Goal: Task Accomplishment & Management: Manage account settings

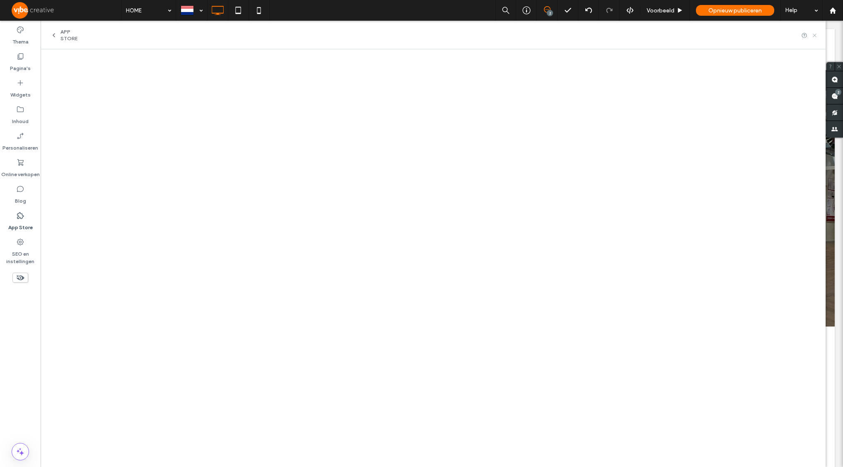
click at [816, 35] on icon at bounding box center [815, 35] width 6 height 6
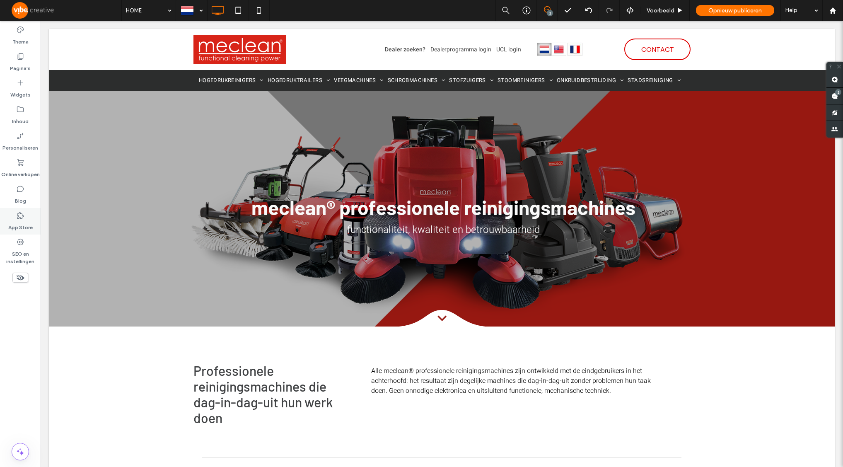
click at [28, 214] on div "App Store" at bounding box center [20, 221] width 41 height 27
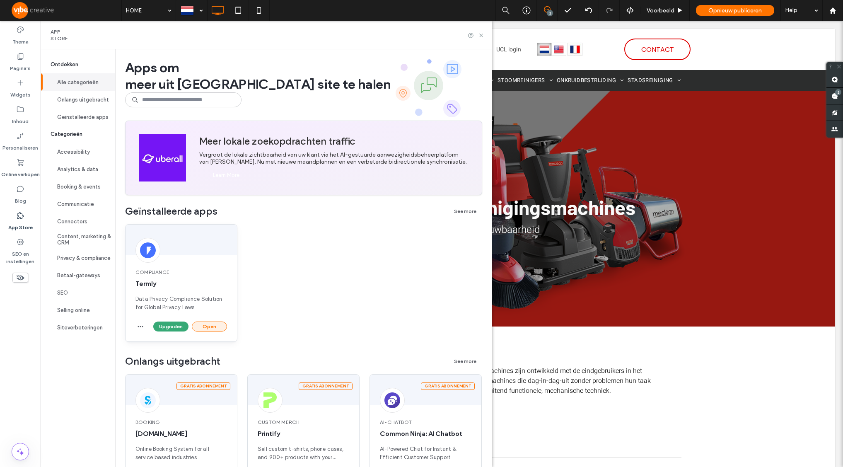
click at [217, 329] on button "Open" at bounding box center [209, 327] width 35 height 10
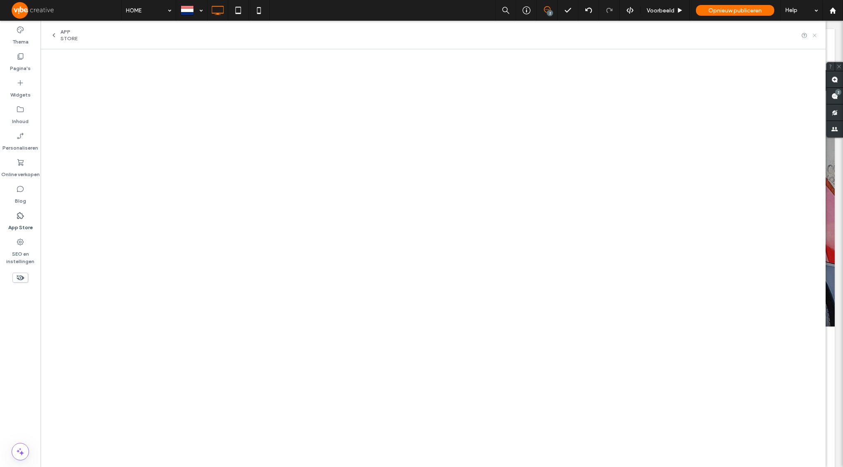
click at [816, 34] on icon at bounding box center [815, 35] width 6 height 6
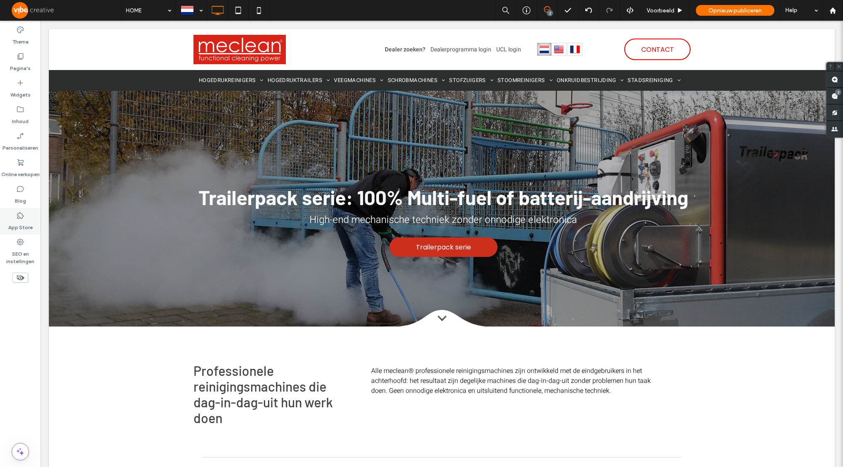
click at [20, 220] on label "App Store" at bounding box center [20, 226] width 24 height 12
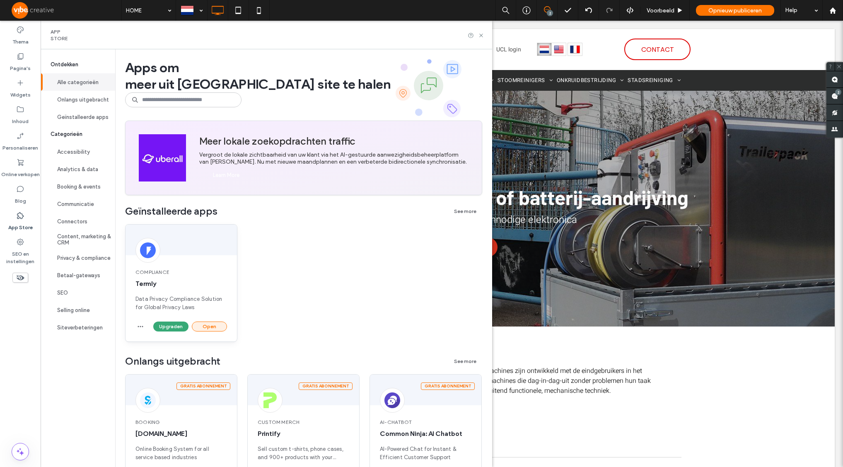
click at [217, 325] on button "Open" at bounding box center [209, 327] width 35 height 10
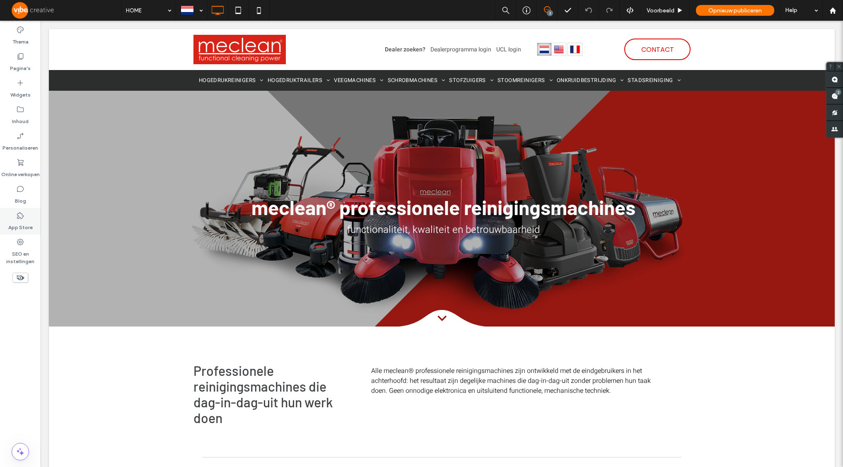
click at [20, 223] on label "App Store" at bounding box center [20, 226] width 24 height 12
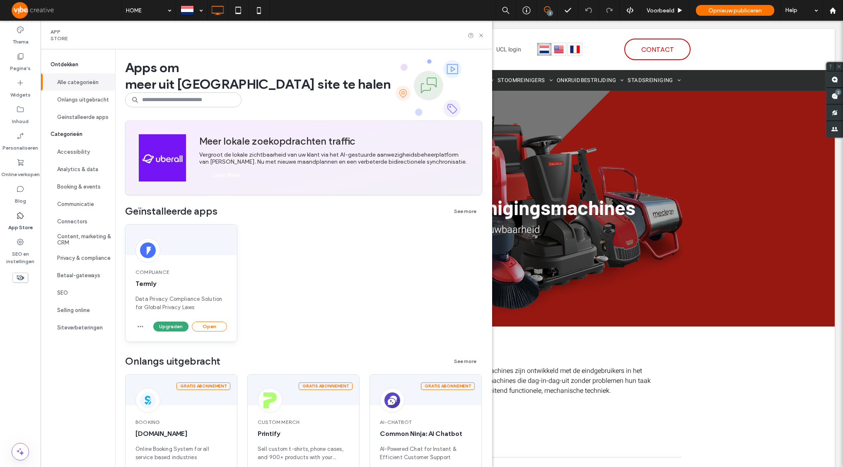
click at [213, 332] on div "Upgraden Open" at bounding box center [181, 332] width 111 height 20
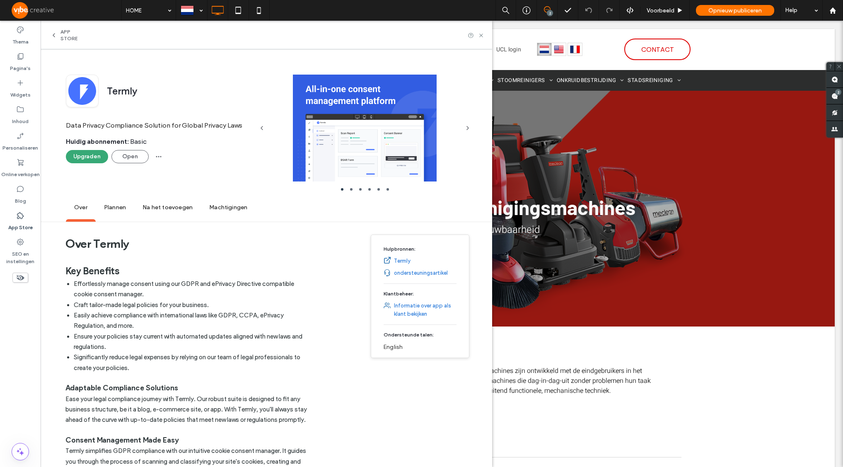
click at [213, 329] on li "Easily achieve compliance with international laws like GDPR, CCPA, ePrivacy Reg…" at bounding box center [194, 320] width 240 height 21
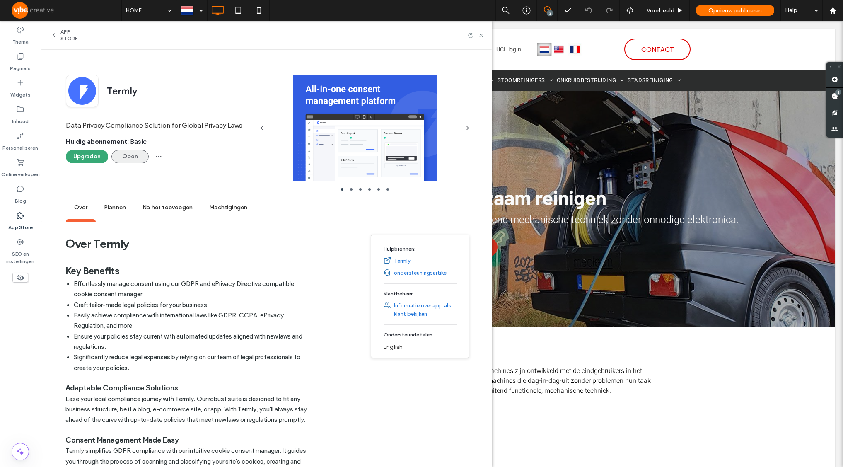
click at [133, 153] on button "Open" at bounding box center [129, 156] width 37 height 13
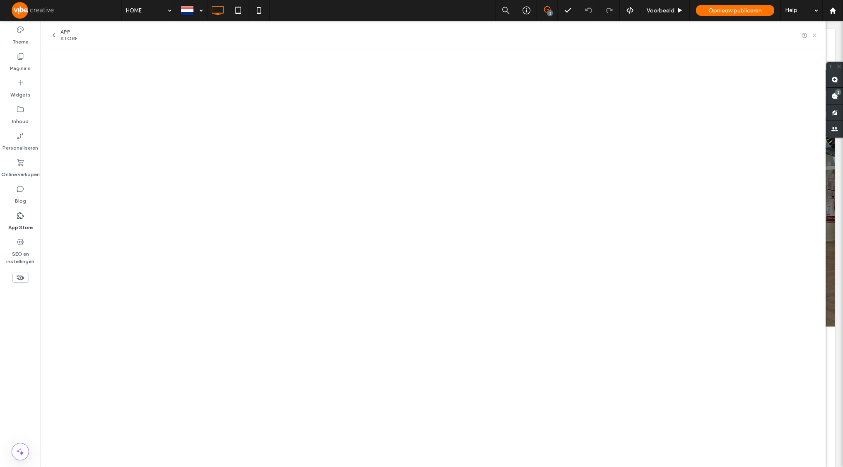
click at [813, 34] on icon at bounding box center [815, 35] width 6 height 6
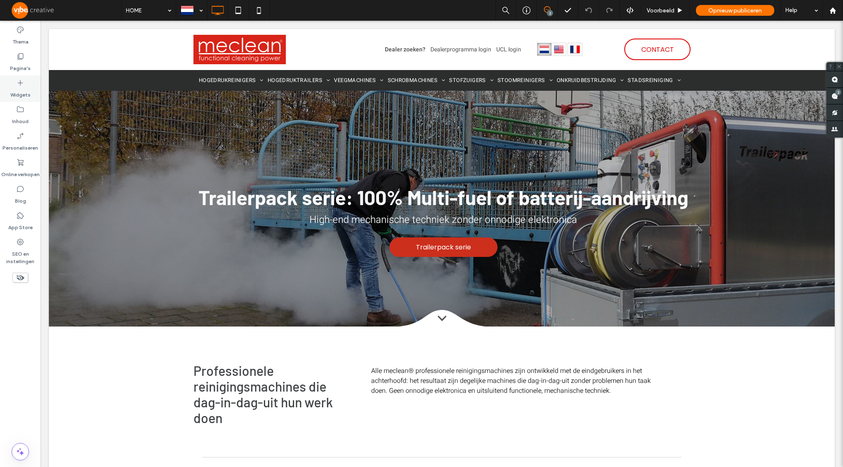
click at [26, 81] on div "Widgets" at bounding box center [20, 88] width 41 height 27
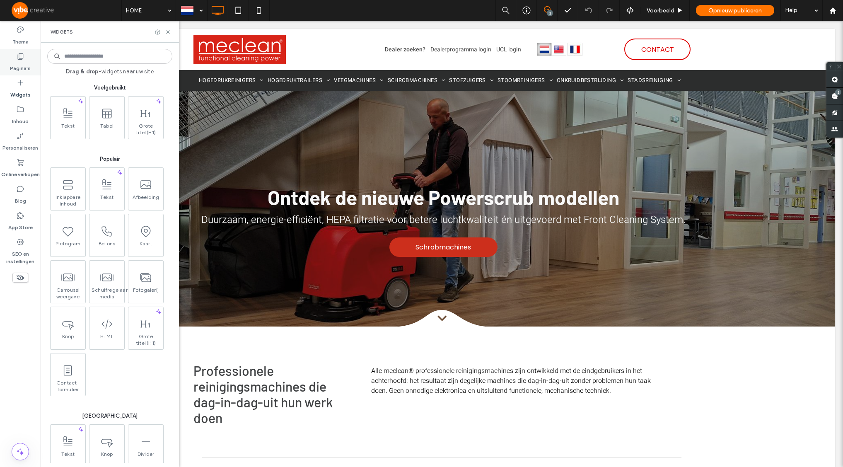
click at [22, 67] on label "Pagina's" at bounding box center [20, 66] width 21 height 12
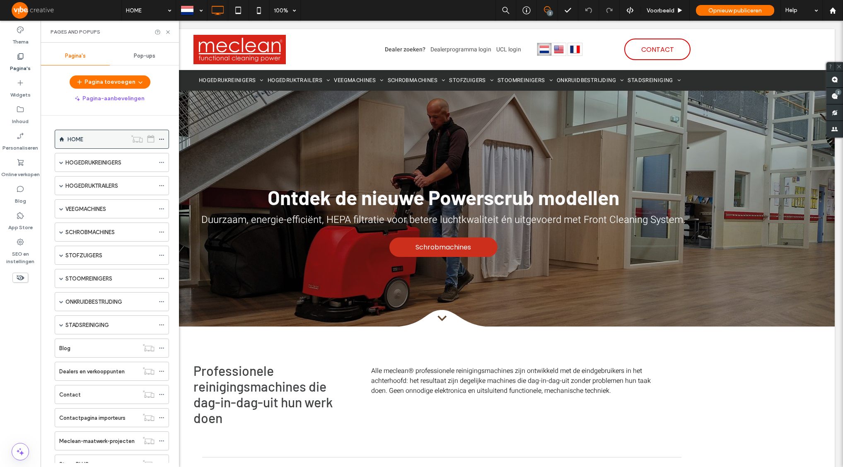
click at [162, 140] on icon at bounding box center [162, 139] width 6 height 6
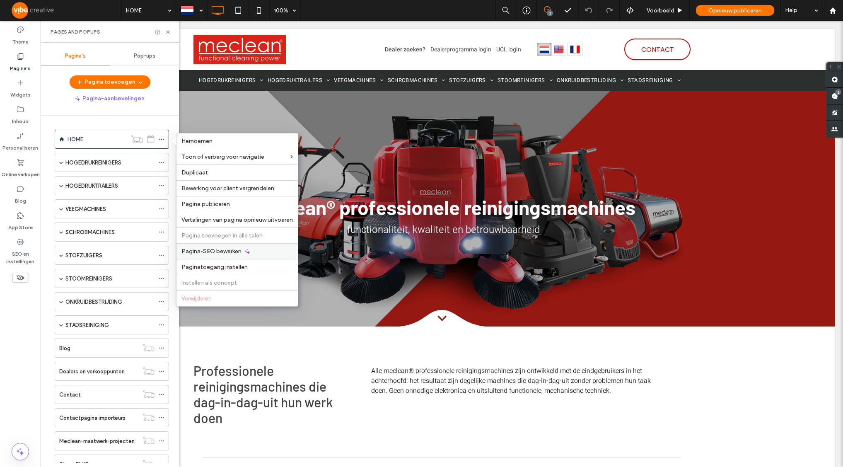
click at [230, 252] on span "Pagina-SEO bewerken" at bounding box center [211, 251] width 60 height 7
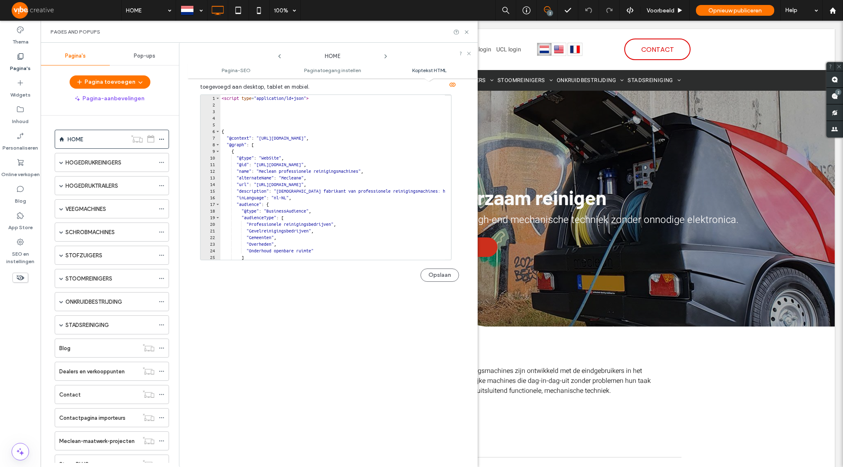
scroll to position [725, 0]
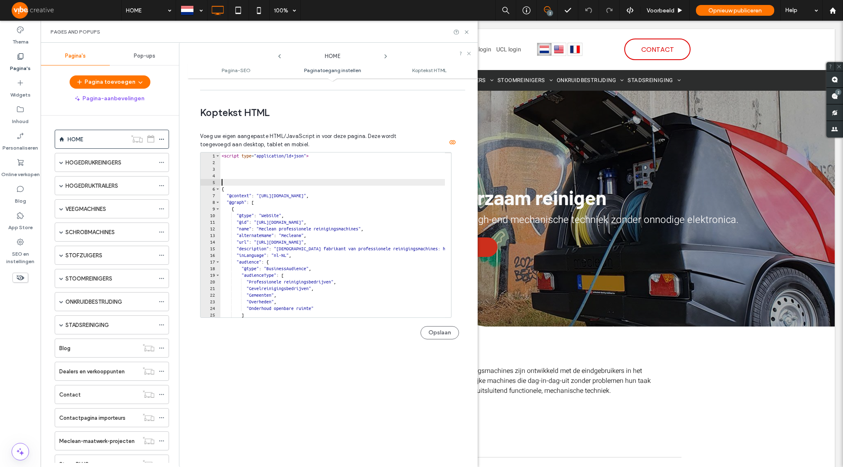
click at [256, 181] on div "< script type = "application/ld+json" > { "@context" : "[URL][DOMAIN_NAME]" , "…" at bounding box center [605, 238] width 770 height 172
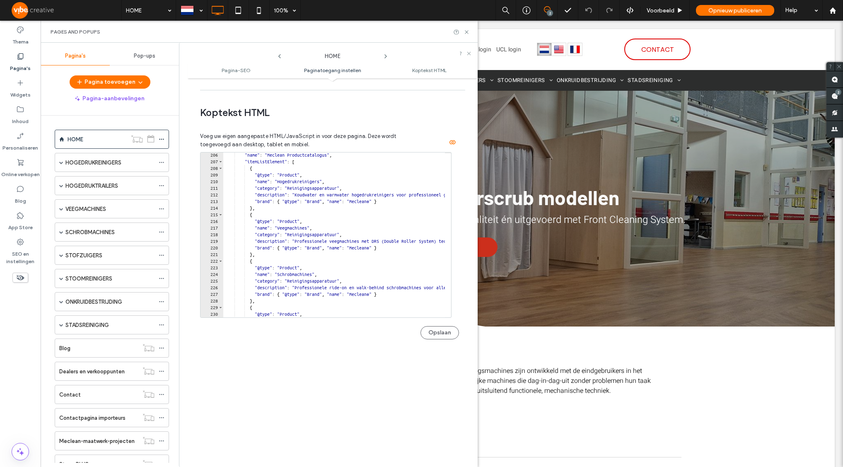
scroll to position [1790, 0]
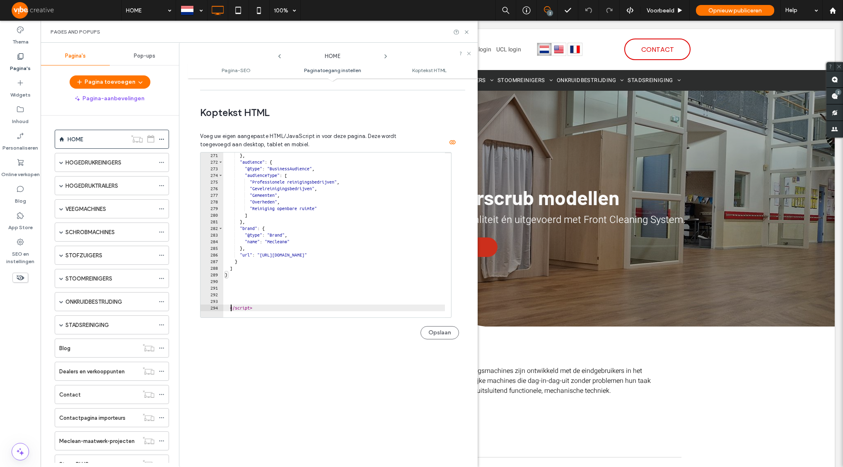
click at [230, 308] on div "} , "audience" : { "@type" : "BusinessAudience" , "audienceType" : [ "Professio…" at bounding box center [608, 238] width 770 height 172
type textarea "*********"
click at [225, 299] on div "} , "audience" : { "@type" : "BusinessAudience" , "audienceType" : [ "Professio…" at bounding box center [608, 238] width 770 height 172
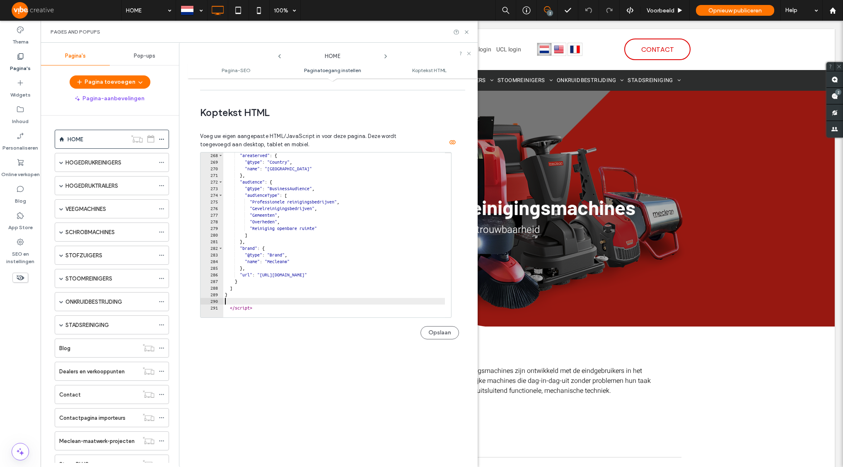
type textarea "*"
click at [435, 337] on button "Opslaan" at bounding box center [440, 332] width 39 height 13
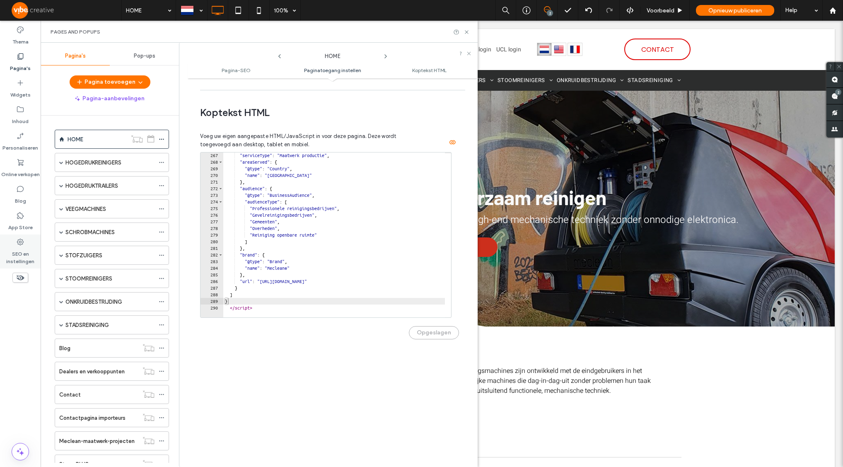
click at [26, 242] on div "SEO en instellingen" at bounding box center [20, 252] width 41 height 34
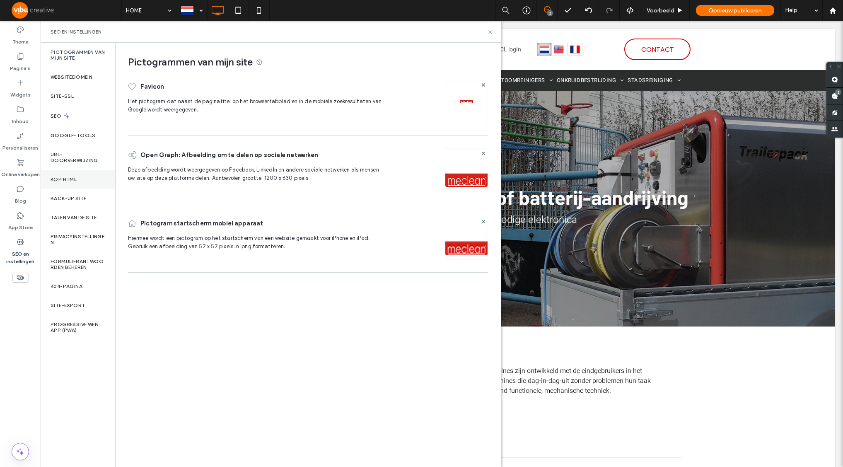
click at [71, 181] on label "Kop HTML" at bounding box center [64, 180] width 26 height 6
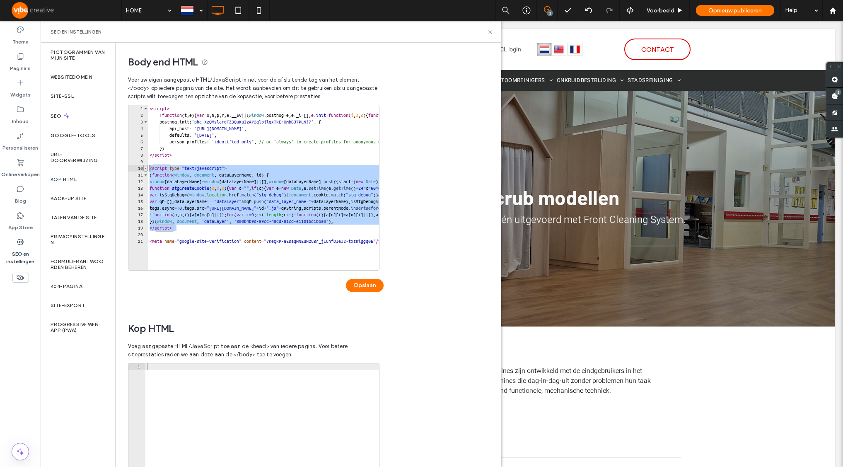
drag, startPoint x: 182, startPoint y: 230, endPoint x: 144, endPoint y: 169, distance: 71.9
click at [144, 169] on div "**********" at bounding box center [254, 188] width 252 height 166
type textarea "**********"
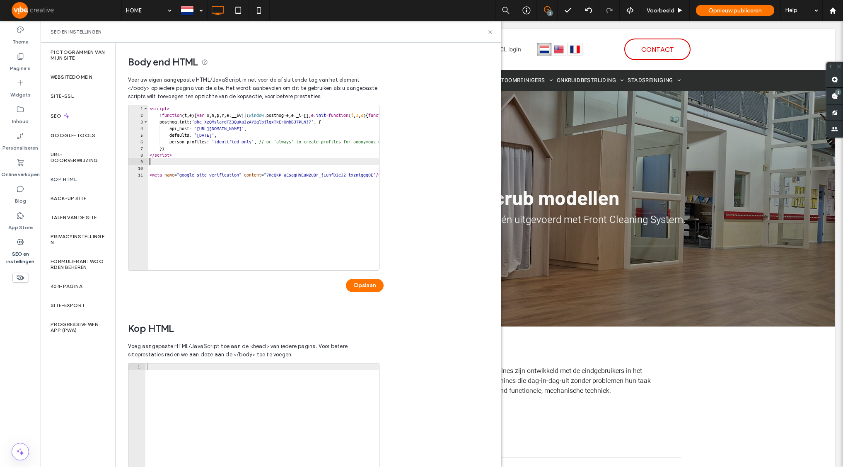
type textarea "*********"
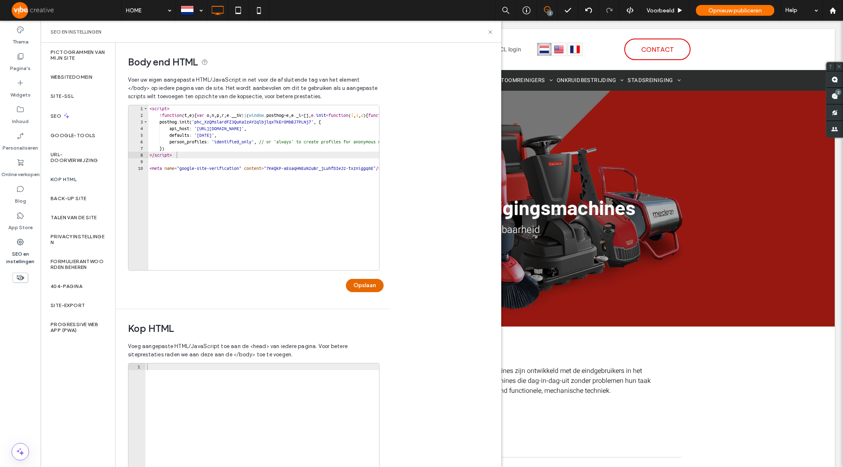
click at [366, 283] on button "Opslaan" at bounding box center [365, 285] width 38 height 13
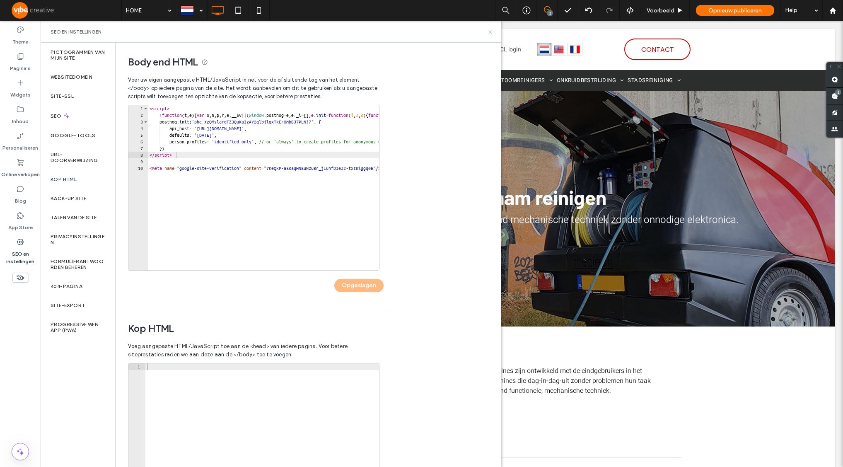
click at [492, 31] on icon at bounding box center [490, 32] width 6 height 6
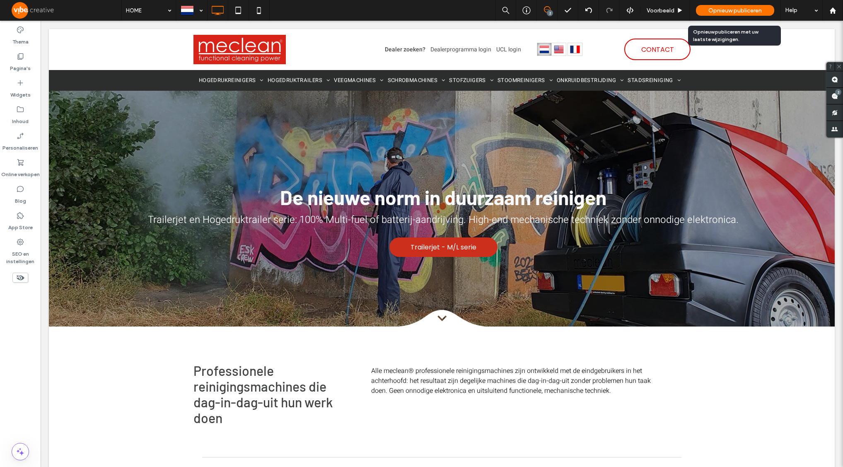
click at [749, 12] on span "Opnieuw publiceren" at bounding box center [735, 10] width 53 height 7
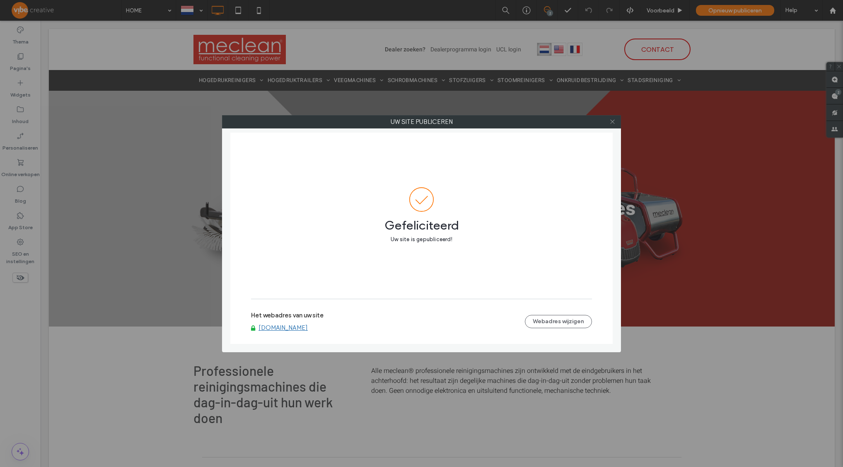
click at [612, 120] on icon at bounding box center [613, 122] width 6 height 6
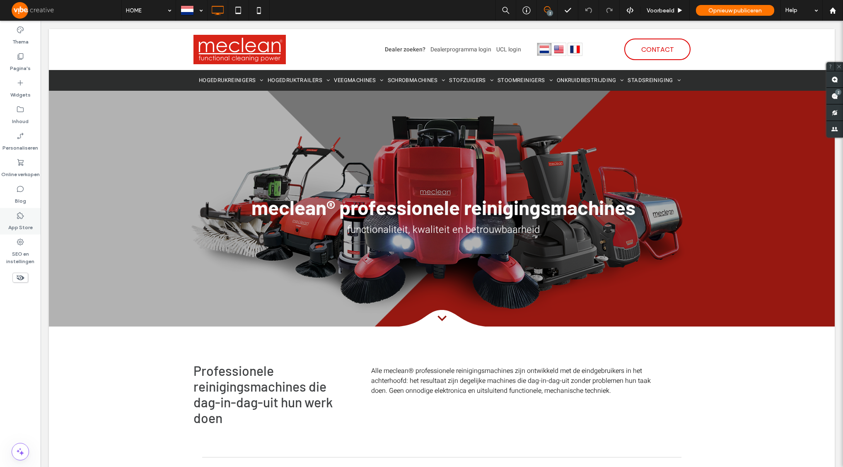
click at [27, 216] on div "App Store" at bounding box center [20, 221] width 41 height 27
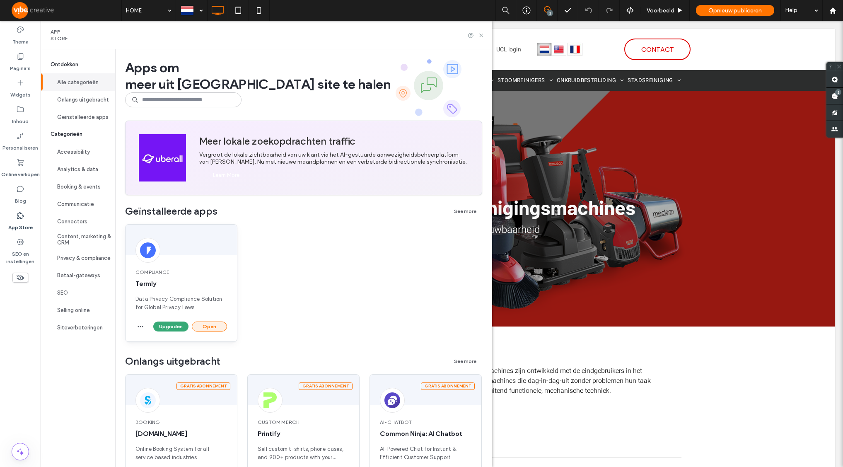
click at [220, 327] on button "Open" at bounding box center [209, 327] width 35 height 10
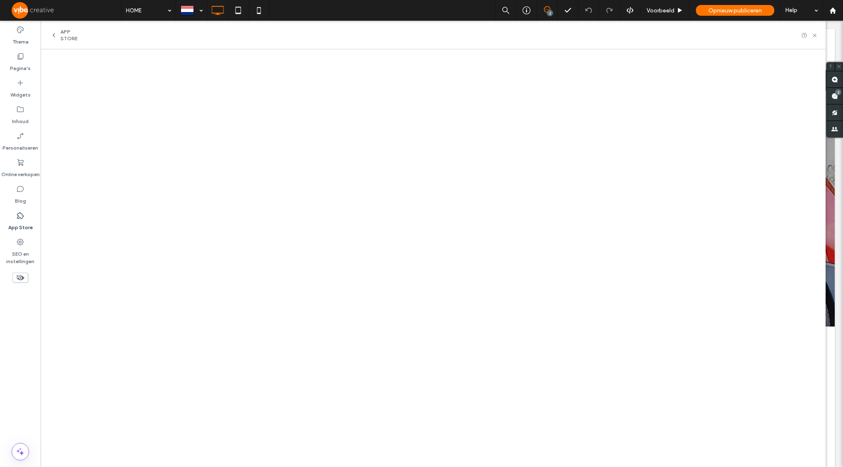
click at [22, 219] on icon at bounding box center [20, 215] width 8 height 8
click at [814, 35] on icon at bounding box center [815, 35] width 6 height 6
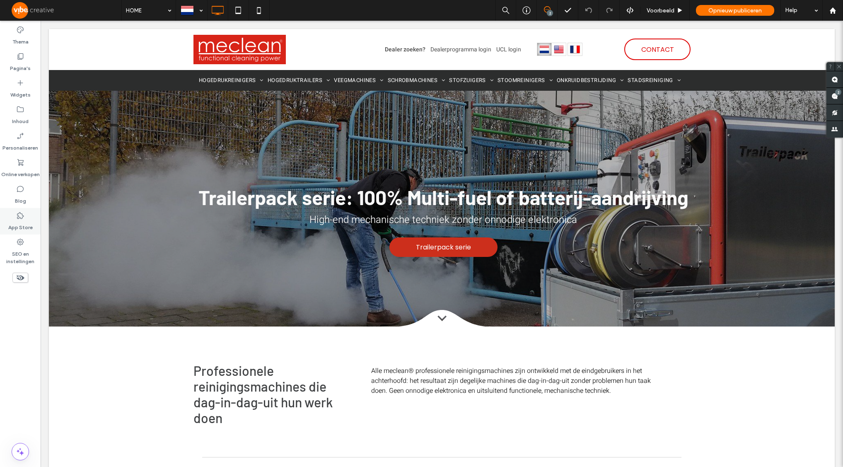
click at [19, 218] on use at bounding box center [20, 215] width 7 height 7
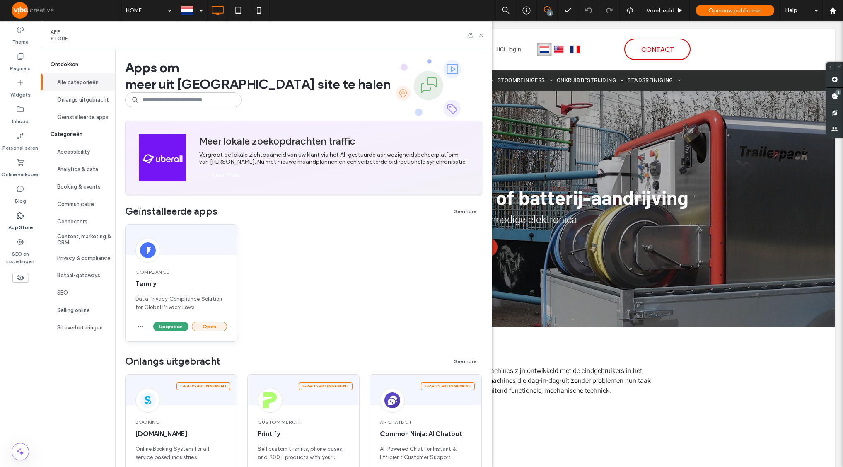
click at [217, 325] on button "Open" at bounding box center [209, 327] width 35 height 10
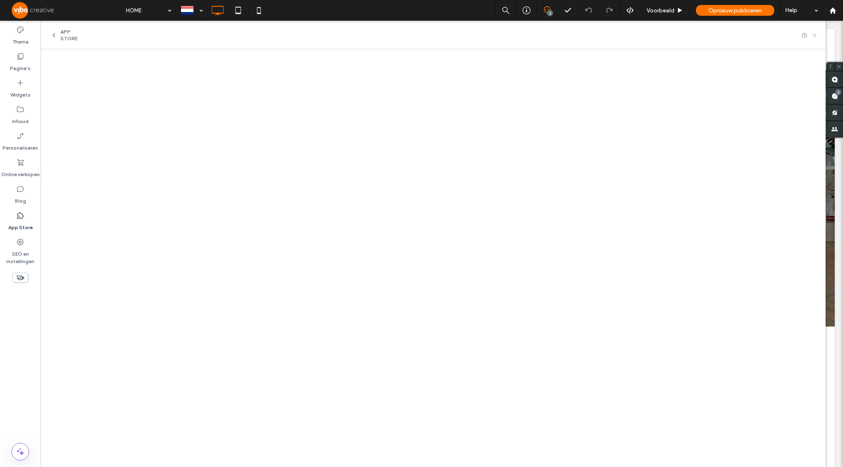
click at [815, 37] on icon at bounding box center [815, 35] width 6 height 6
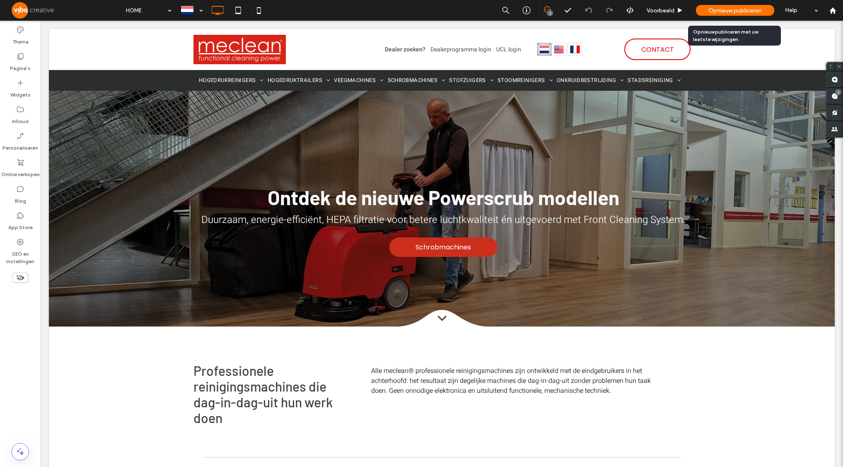
click at [745, 11] on span "Opnieuw publiceren" at bounding box center [735, 10] width 53 height 7
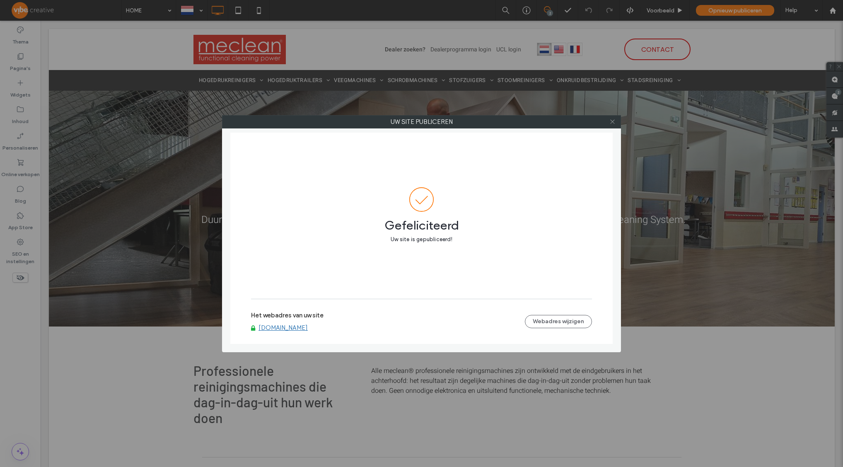
click at [612, 121] on use at bounding box center [612, 122] width 4 height 4
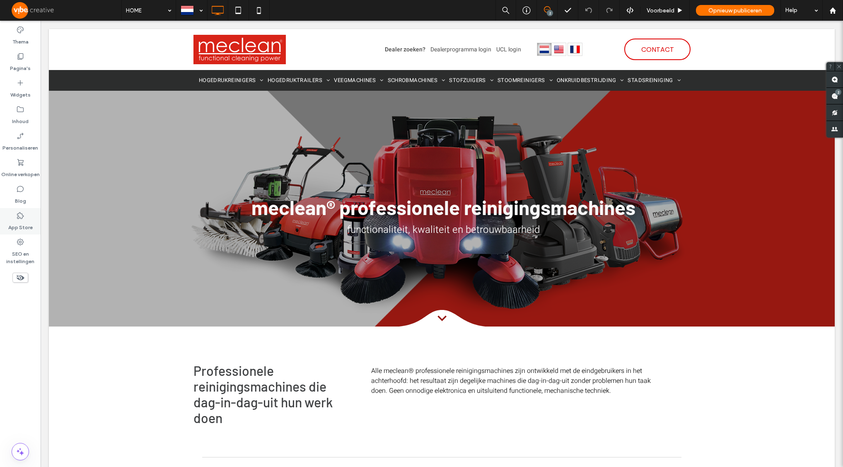
click at [18, 215] on use at bounding box center [20, 215] width 7 height 7
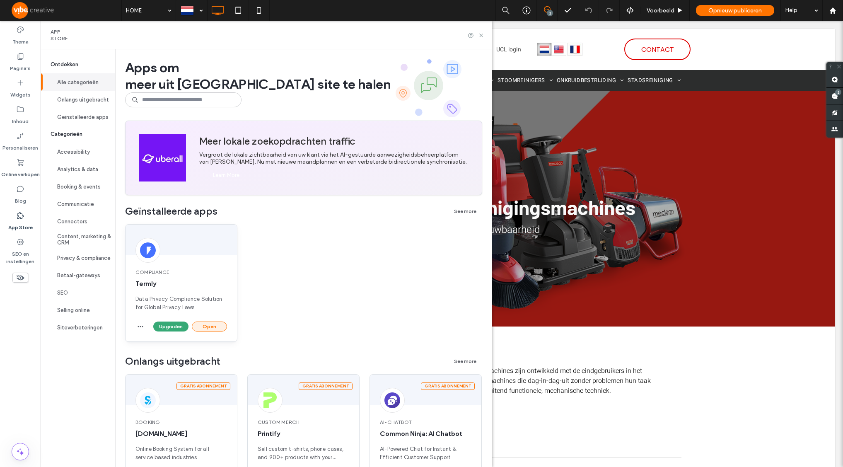
click at [205, 322] on button "Open" at bounding box center [209, 327] width 35 height 10
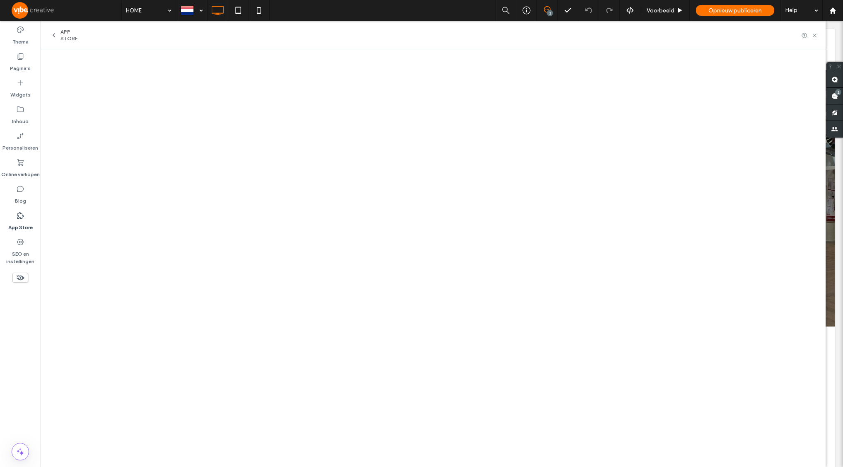
click at [51, 37] on icon at bounding box center [54, 35] width 7 height 7
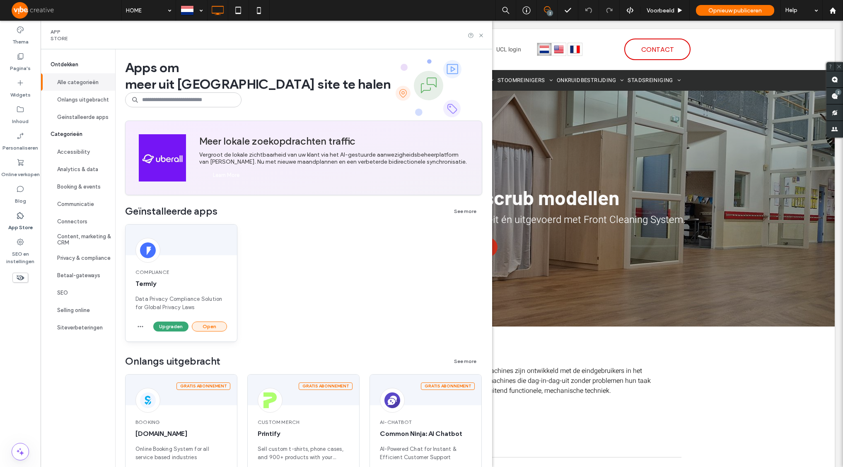
click at [220, 326] on button "Open" at bounding box center [209, 327] width 35 height 10
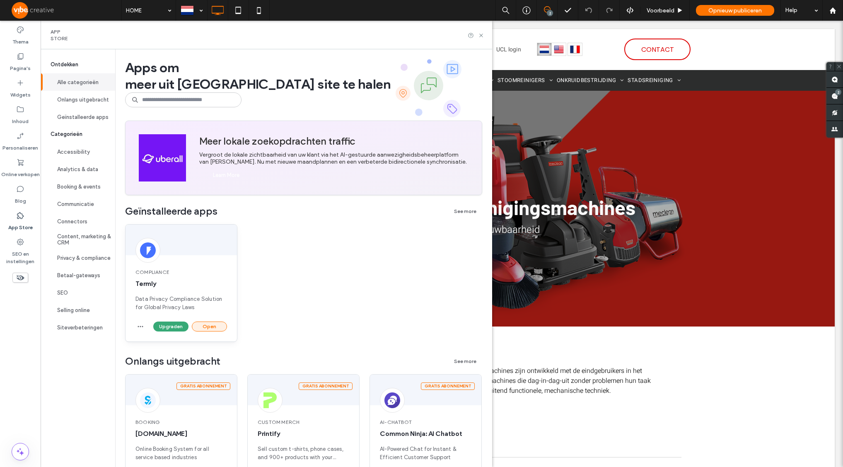
click at [205, 327] on button "Open" at bounding box center [209, 327] width 35 height 10
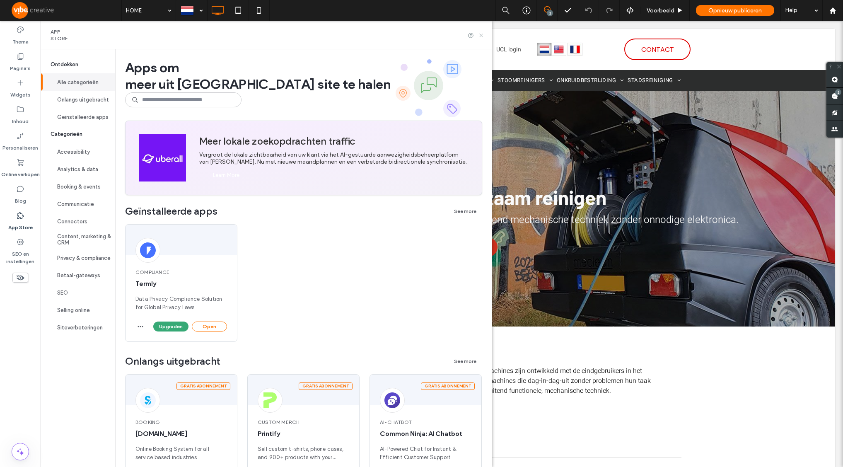
click at [484, 34] on icon at bounding box center [481, 35] width 6 height 6
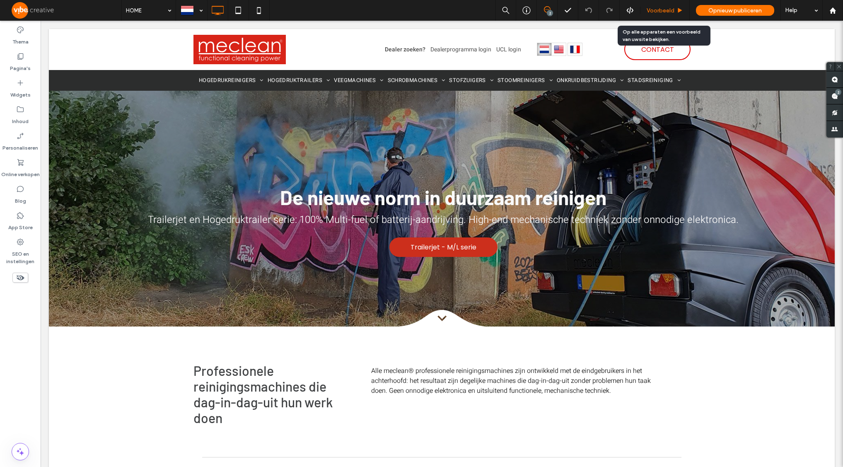
click at [664, 10] on span "Voorbeeld" at bounding box center [661, 10] width 28 height 7
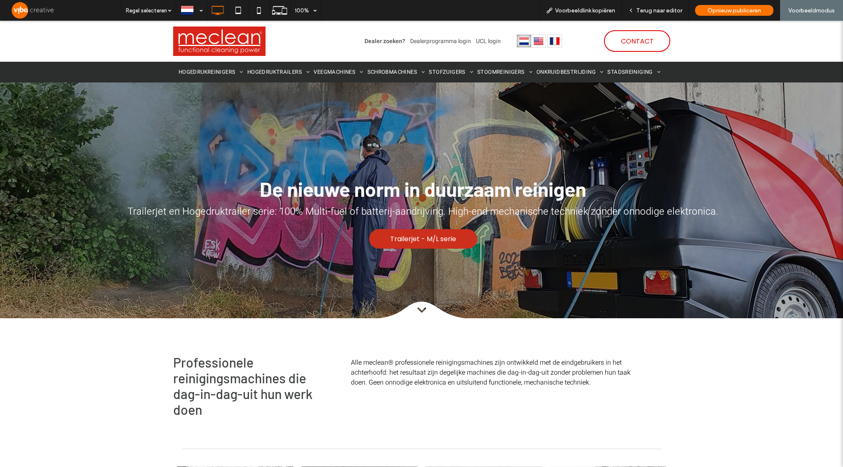
click at [231, 43] on img at bounding box center [219, 41] width 92 height 29
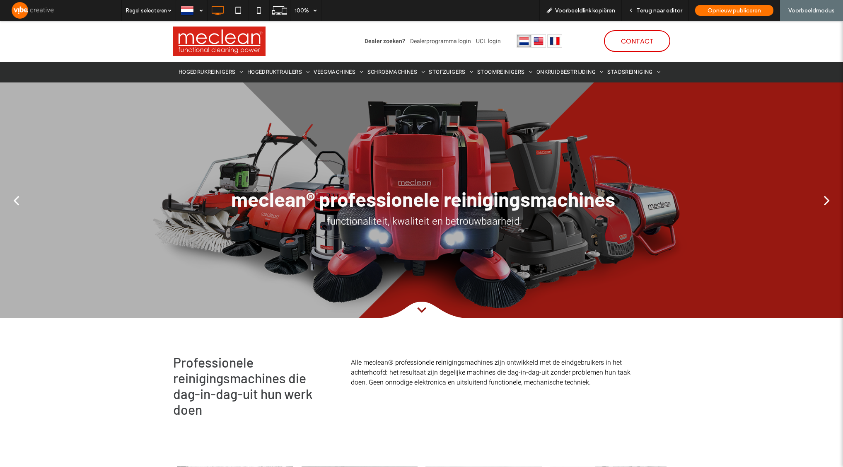
click at [247, 105] on div at bounding box center [421, 200] width 843 height 236
click at [648, 8] on span "Terug naar editor" at bounding box center [659, 10] width 46 height 7
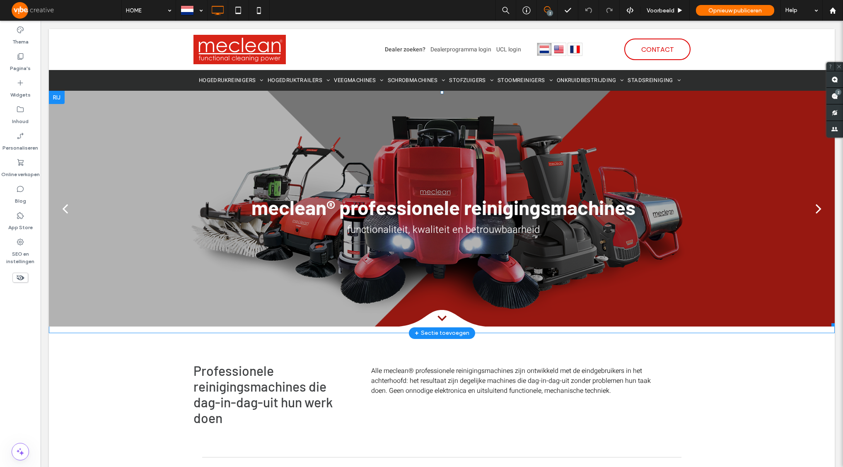
click at [131, 109] on div at bounding box center [442, 209] width 786 height 236
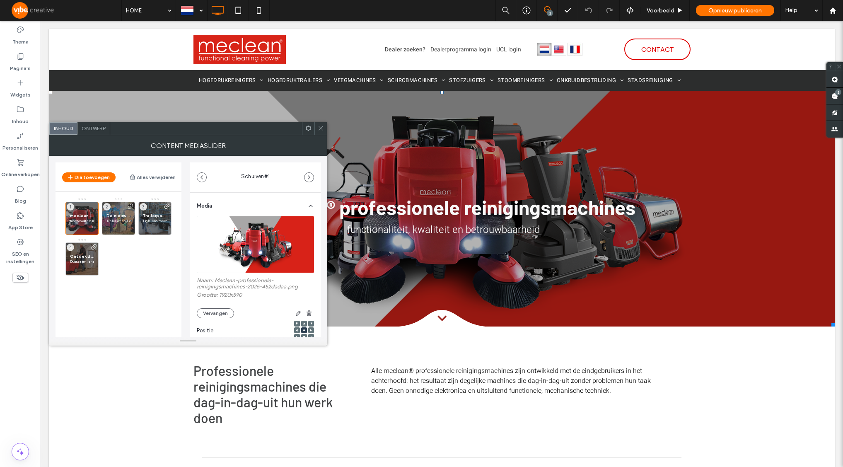
click at [86, 123] on div "Ontwerp" at bounding box center [93, 128] width 33 height 12
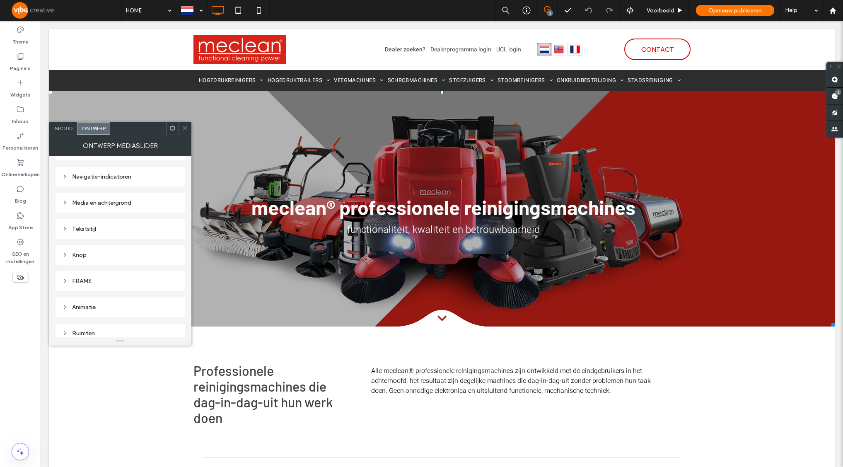
scroll to position [140, 0]
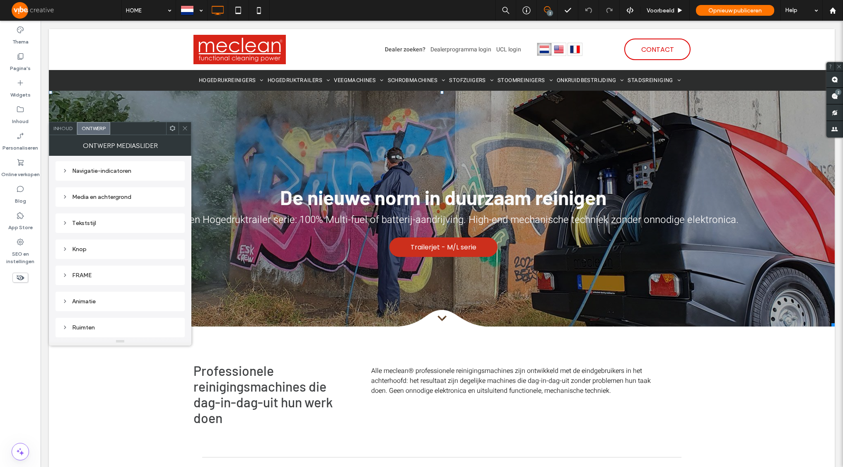
click at [186, 133] on span at bounding box center [185, 128] width 6 height 12
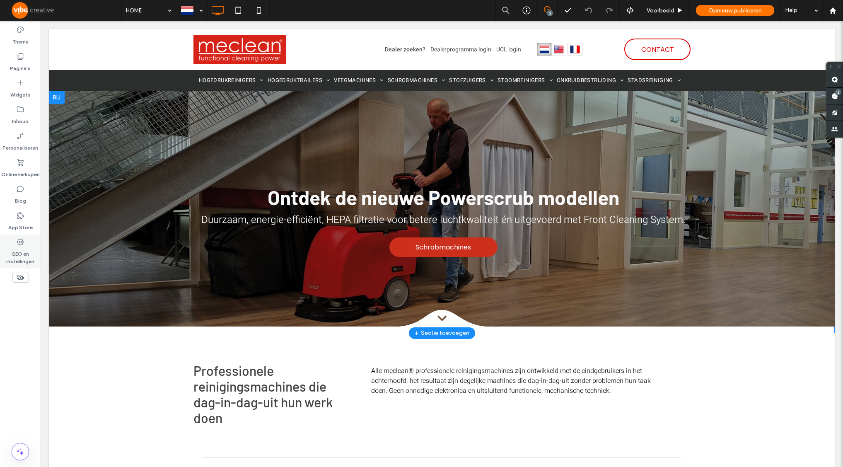
click at [15, 242] on div "SEO en instellingen" at bounding box center [20, 252] width 41 height 34
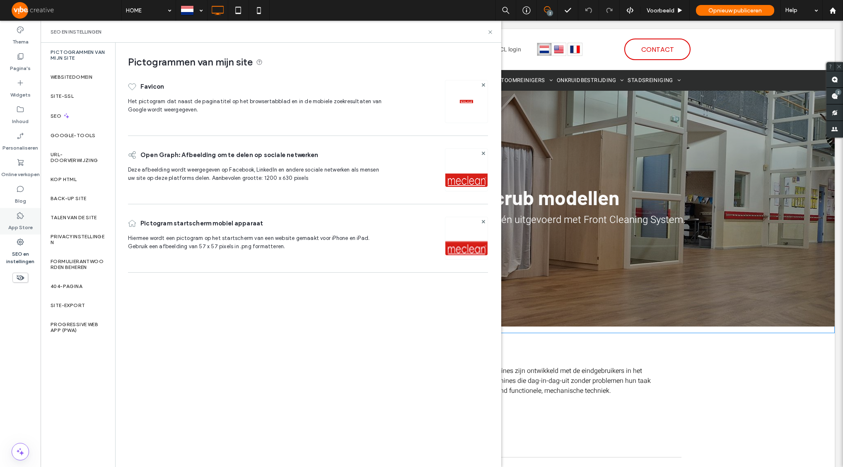
click at [21, 225] on label "App Store" at bounding box center [20, 226] width 24 height 12
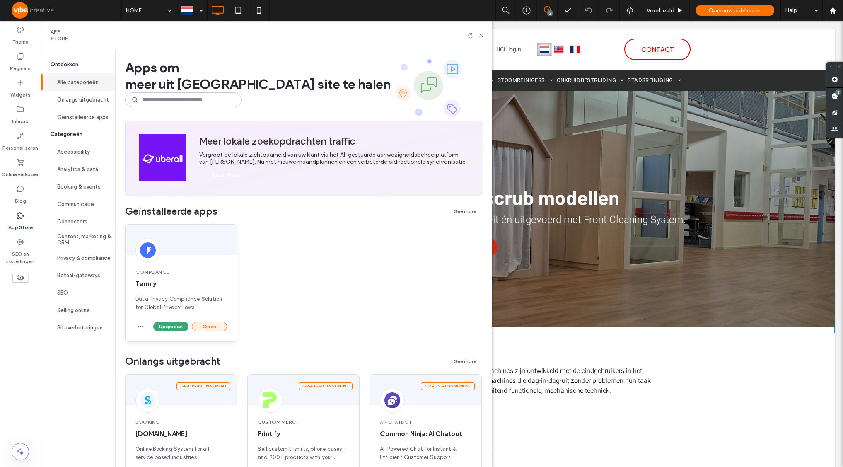
click at [213, 324] on button "Open" at bounding box center [209, 327] width 35 height 10
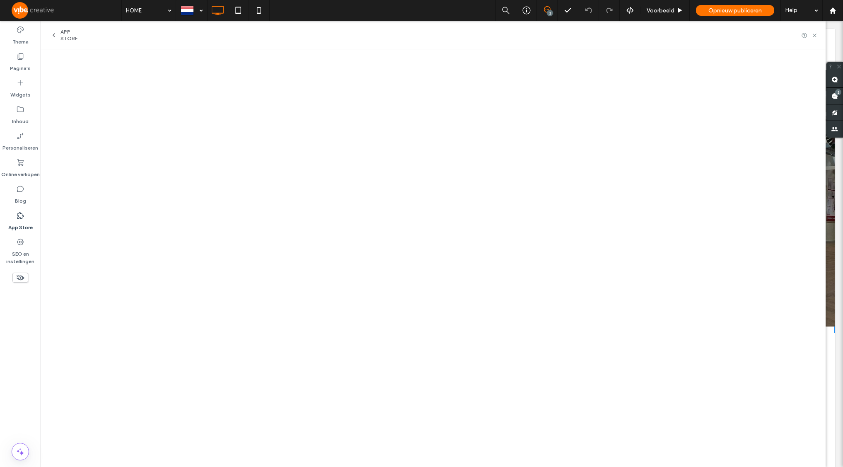
click at [56, 35] on icon at bounding box center [54, 35] width 7 height 7
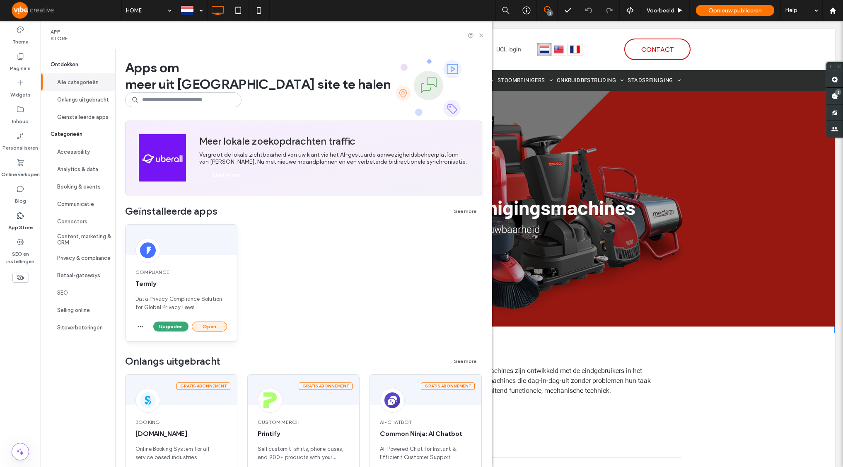
click at [214, 327] on button "Open" at bounding box center [209, 327] width 35 height 10
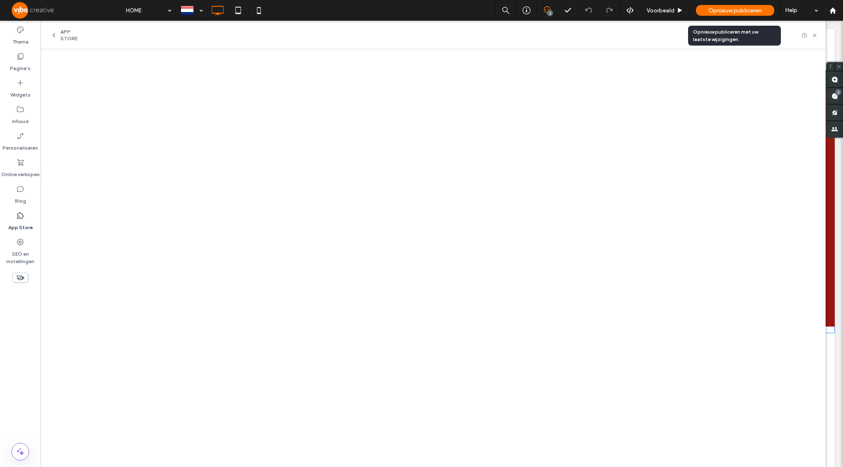
click at [750, 11] on span "Opnieuw publiceren" at bounding box center [735, 10] width 53 height 7
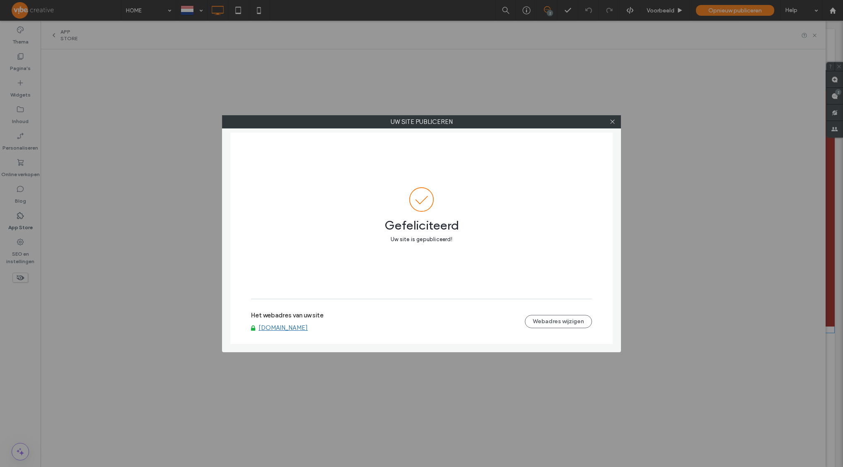
click at [573, 169] on div "Gefeliciteerd Uw site is gepubliceerd!" at bounding box center [421, 216] width 341 height 167
click at [612, 123] on icon at bounding box center [613, 122] width 6 height 6
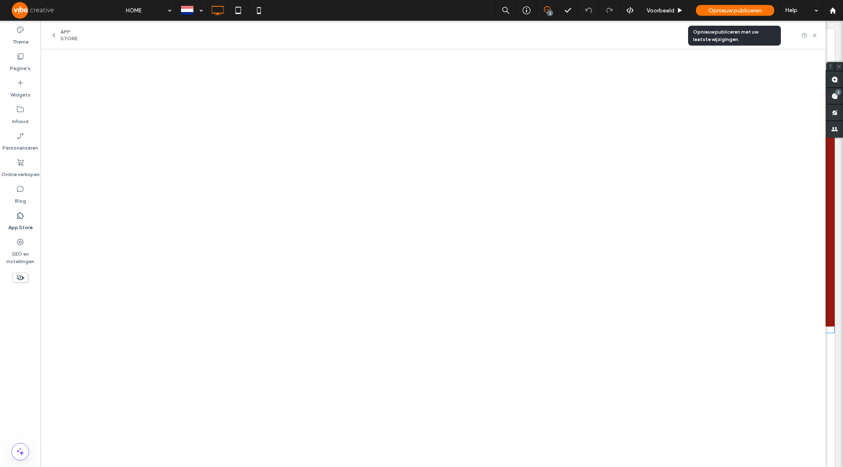
click at [743, 8] on span "Opnieuw publiceren" at bounding box center [735, 10] width 53 height 7
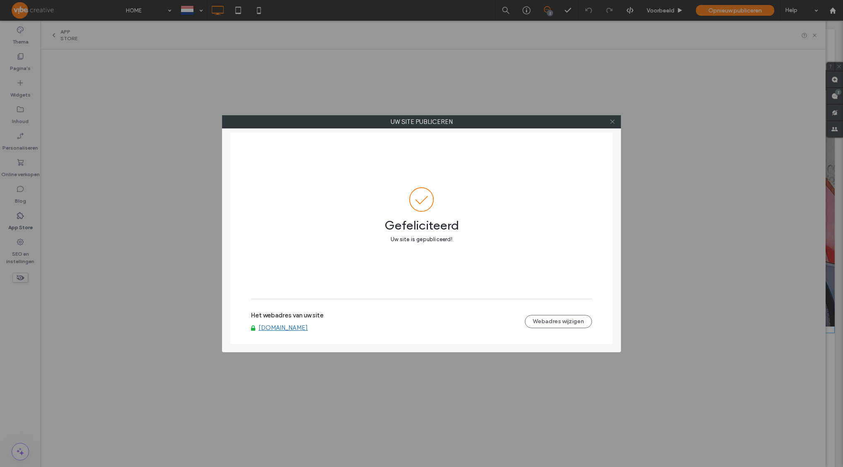
click at [615, 122] on icon at bounding box center [613, 122] width 6 height 6
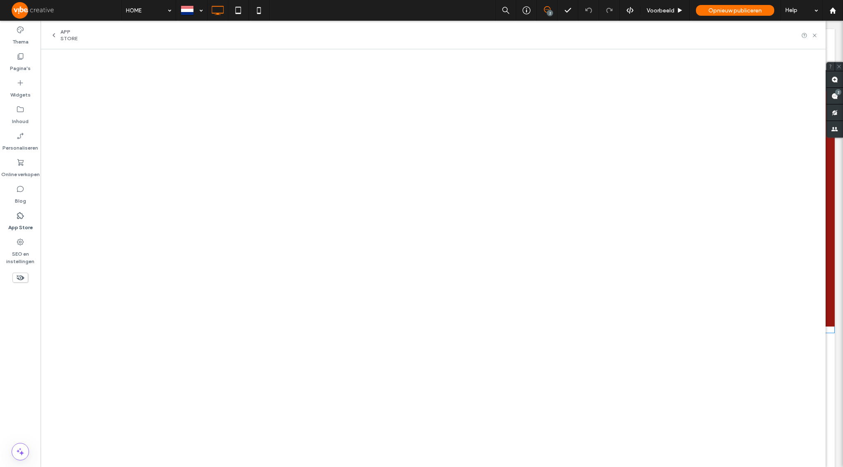
click at [60, 36] on div "App Store" at bounding box center [69, 35] width 36 height 13
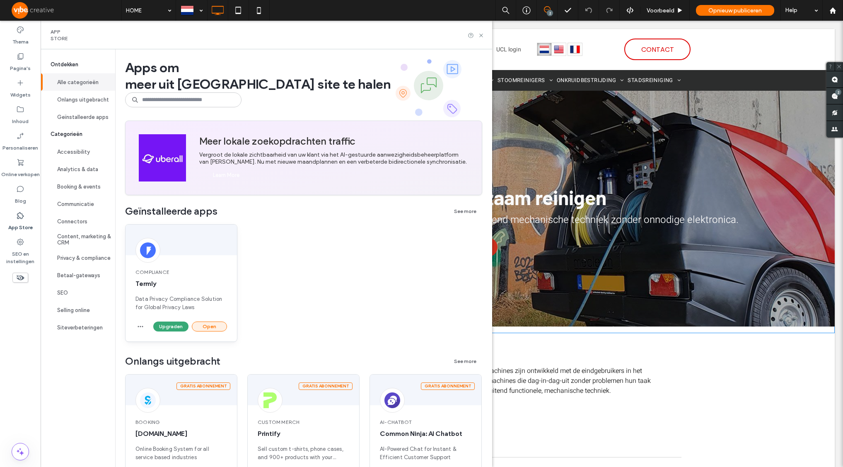
click at [211, 324] on button "Open" at bounding box center [209, 327] width 35 height 10
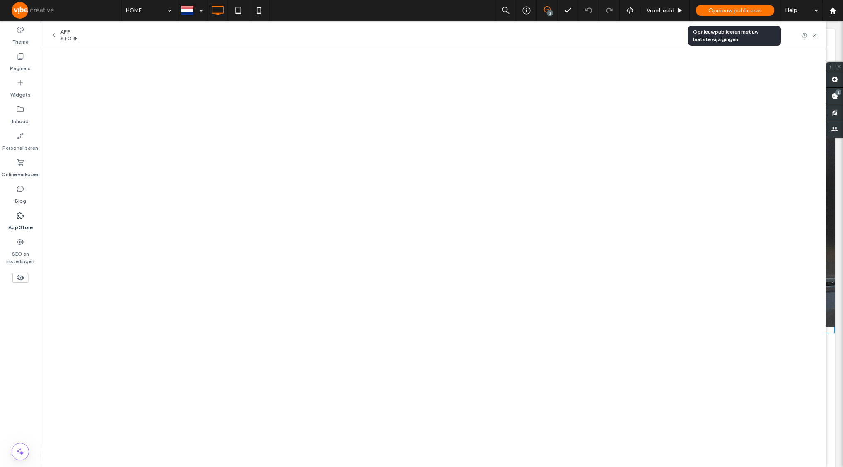
click at [733, 11] on span "Opnieuw publiceren" at bounding box center [735, 10] width 53 height 7
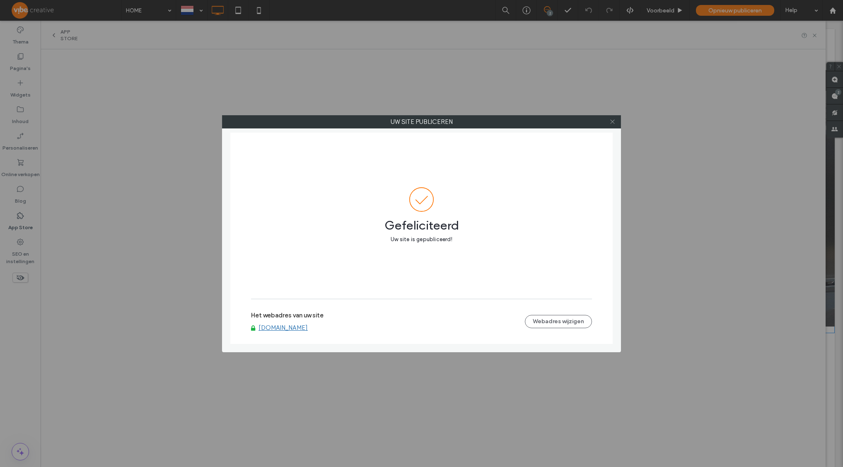
click at [612, 124] on icon at bounding box center [613, 122] width 6 height 6
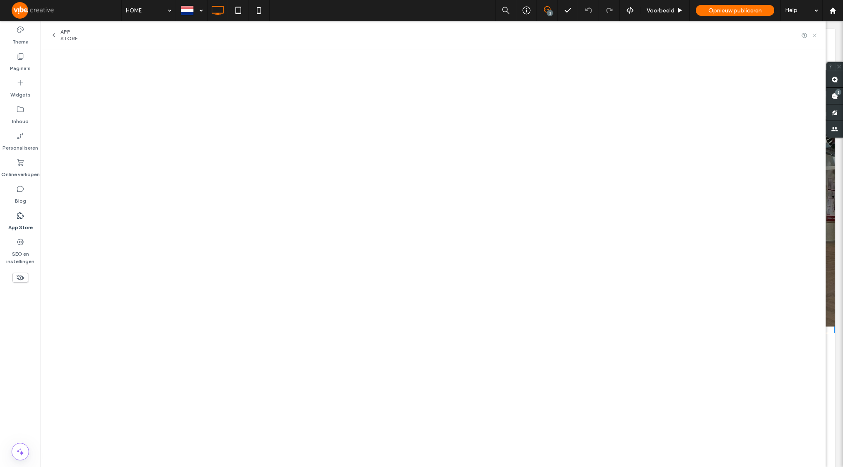
click at [815, 34] on use at bounding box center [814, 35] width 3 height 3
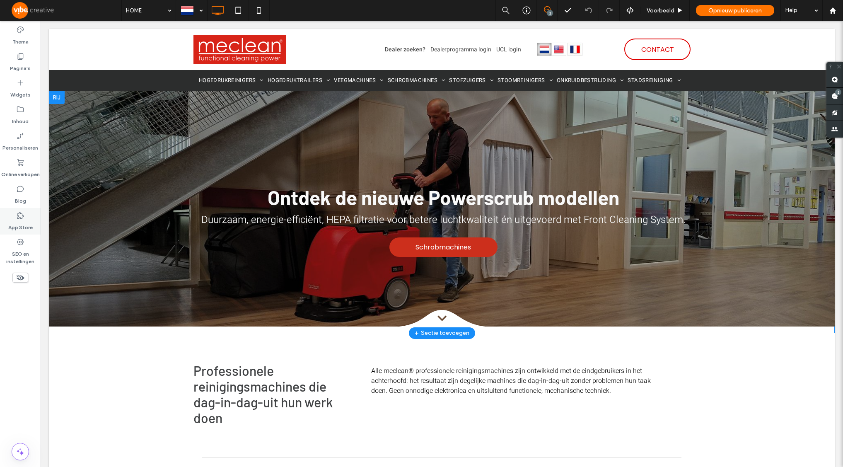
click at [19, 215] on icon at bounding box center [20, 215] width 8 height 8
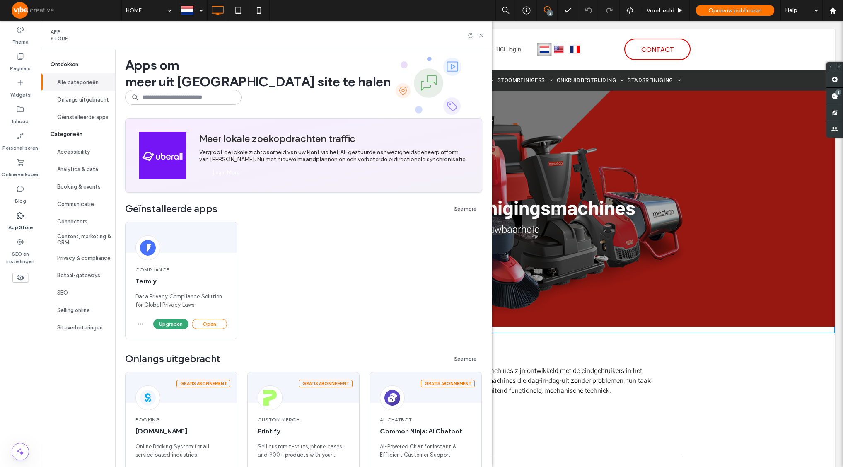
scroll to position [9, 0]
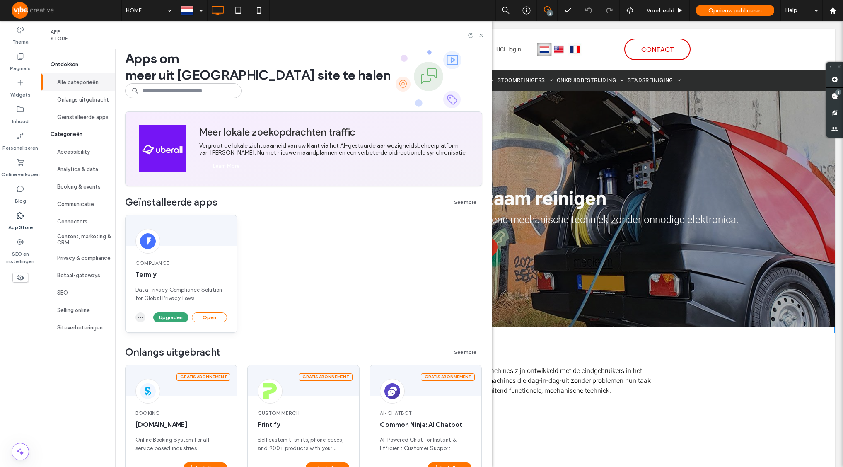
click at [143, 318] on icon "button" at bounding box center [140, 317] width 7 height 7
click at [161, 341] on span "App verwijderen" at bounding box center [163, 337] width 40 height 8
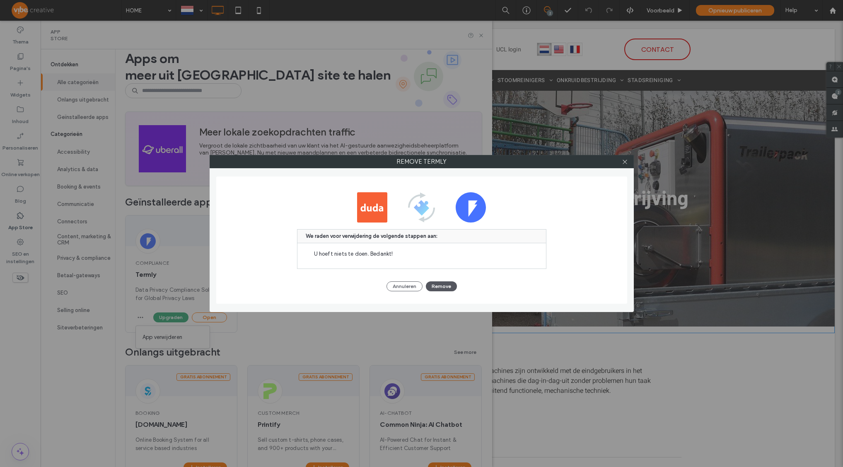
click at [432, 289] on button "Remove" at bounding box center [441, 286] width 31 height 10
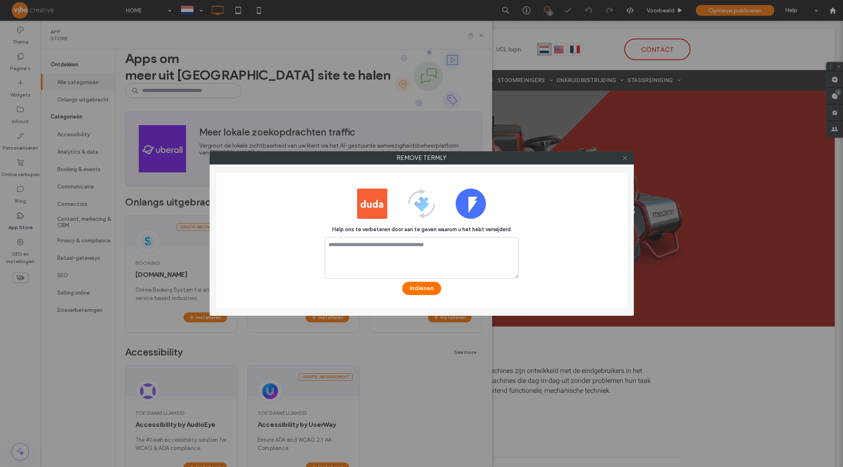
scroll to position [0, 0]
click at [624, 159] on use at bounding box center [625, 158] width 4 height 4
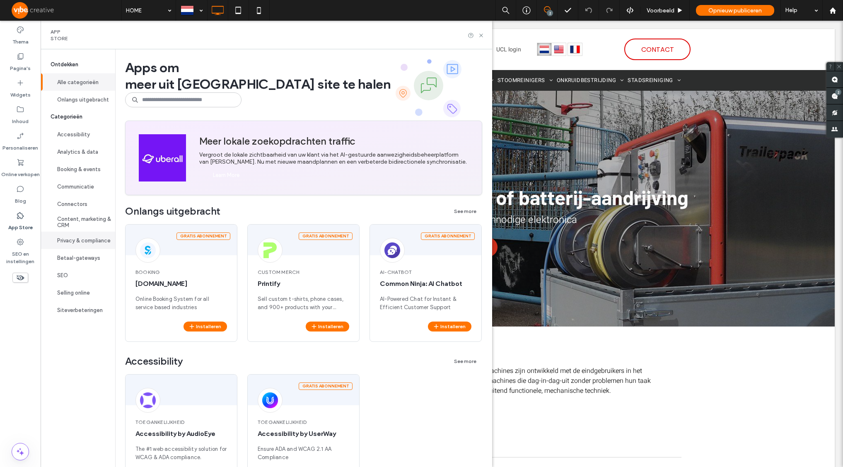
click at [87, 242] on button "Privacy & compliance" at bounding box center [78, 240] width 75 height 17
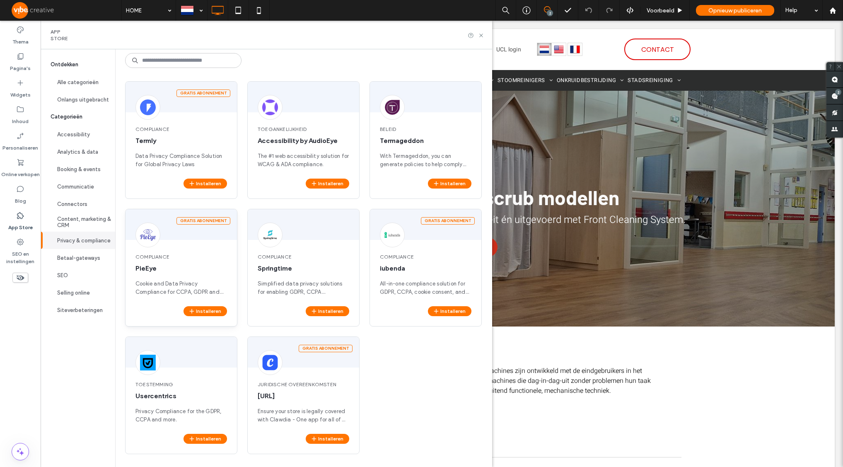
scroll to position [41, 0]
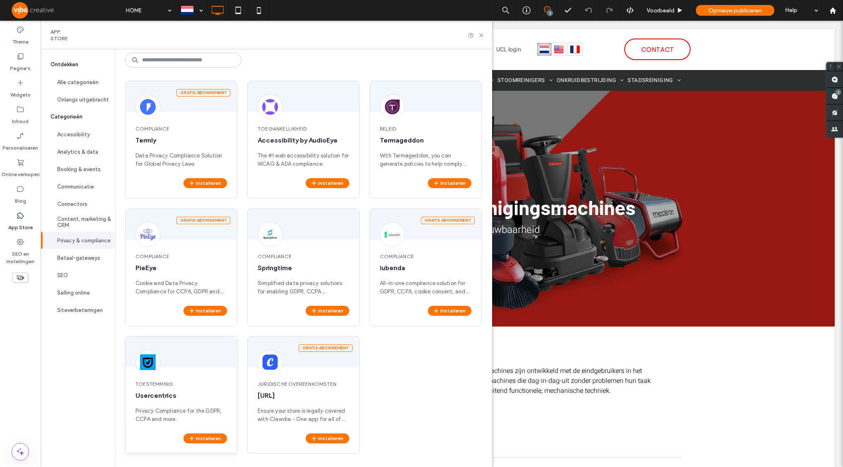
click at [153, 369] on img at bounding box center [148, 362] width 16 height 16
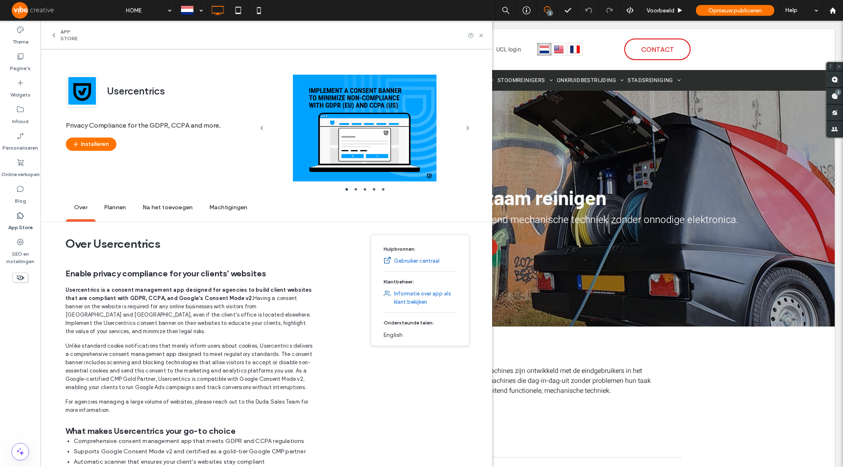
click at [104, 208] on span "Plannen" at bounding box center [115, 207] width 39 height 23
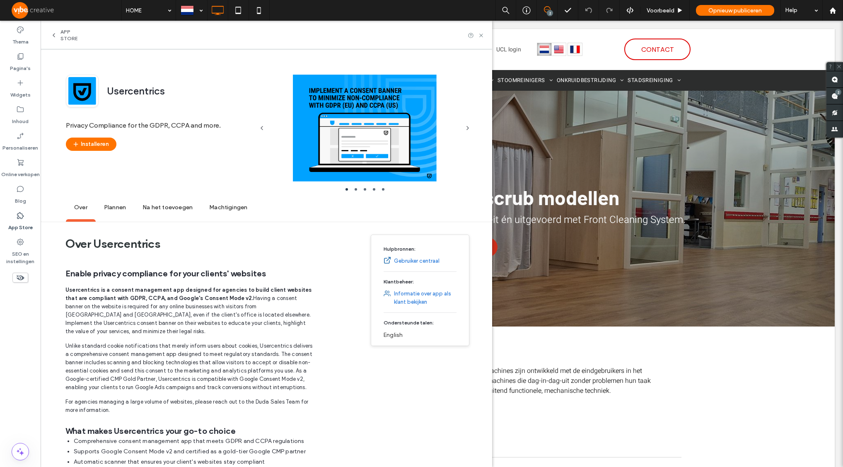
click at [117, 209] on span "Plannen" at bounding box center [115, 207] width 39 height 23
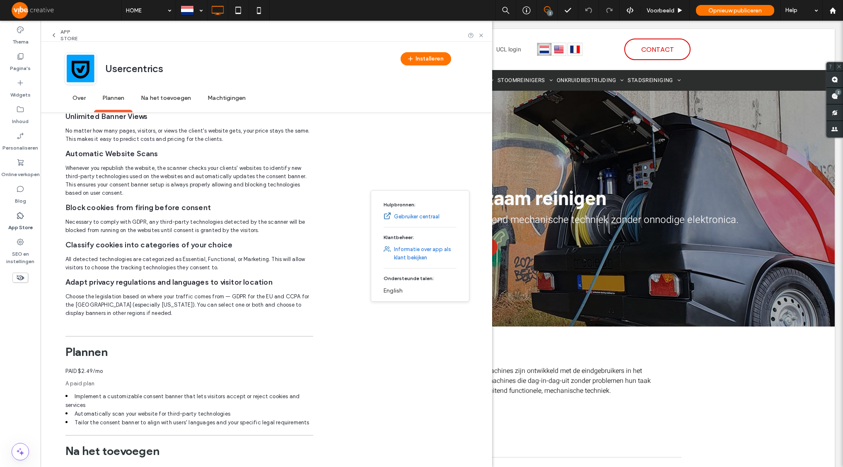
scroll to position [958, 0]
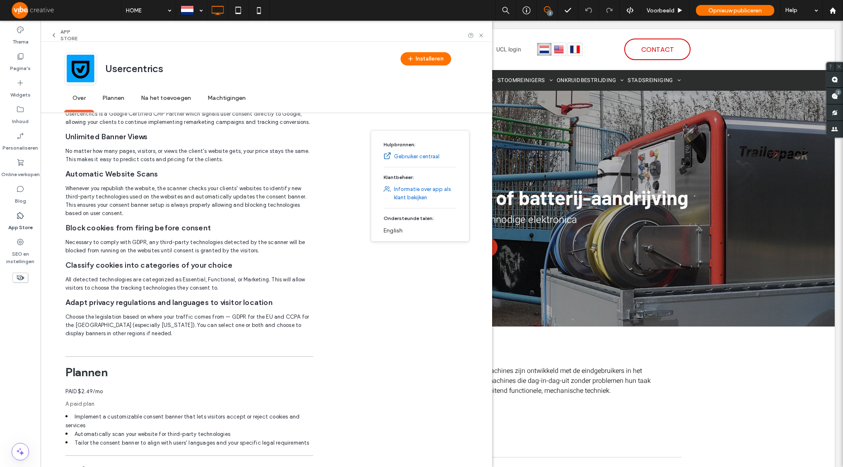
click at [106, 100] on span "Plannen" at bounding box center [113, 98] width 39 height 23
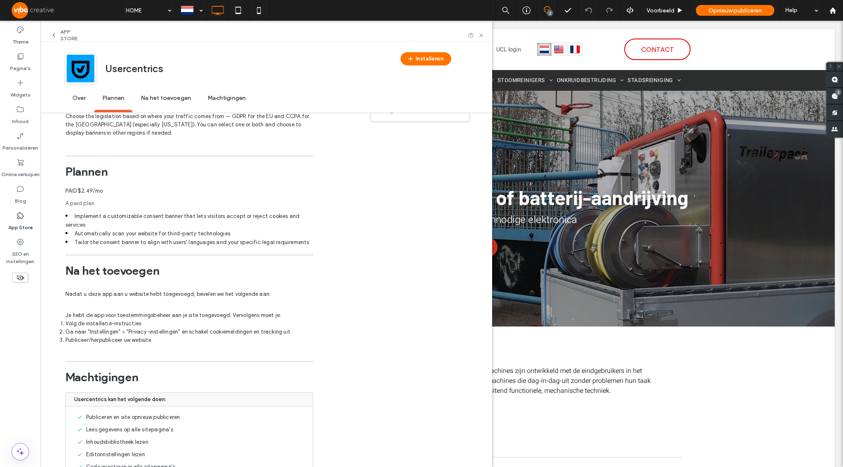
scroll to position [1162, 0]
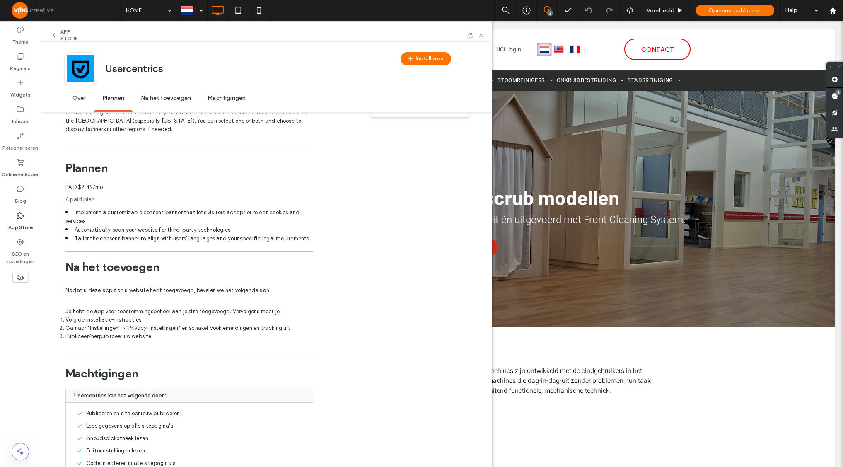
click at [73, 74] on img at bounding box center [81, 69] width 28 height 28
click at [79, 103] on span "Over" at bounding box center [79, 98] width 30 height 23
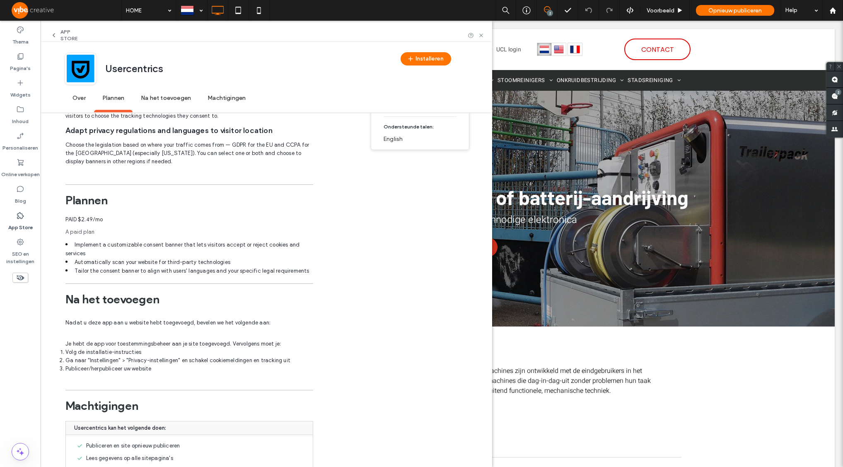
scroll to position [1123, 0]
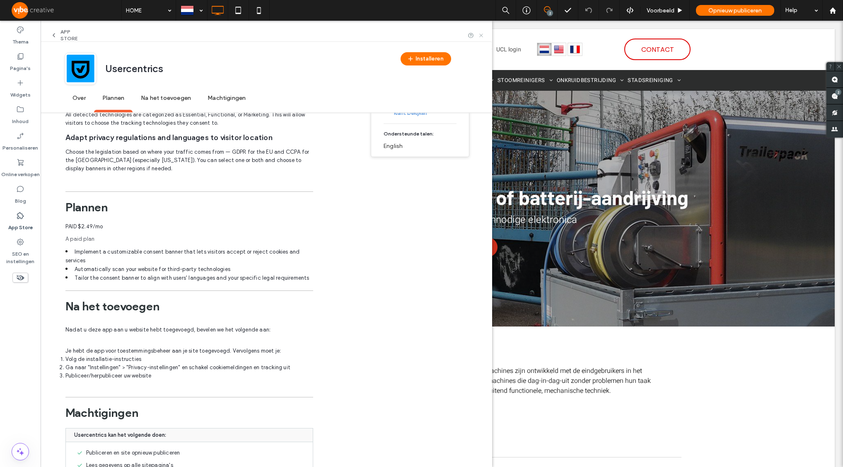
click at [483, 35] on use at bounding box center [480, 35] width 3 height 3
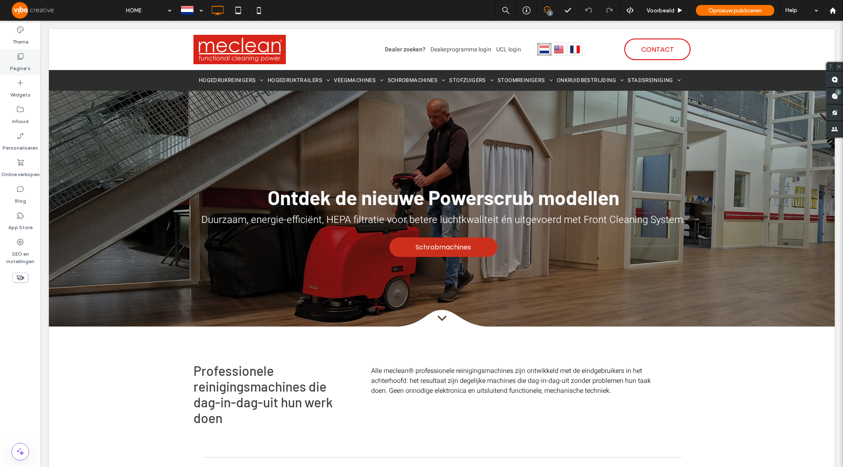
click at [22, 54] on icon at bounding box center [20, 56] width 8 height 8
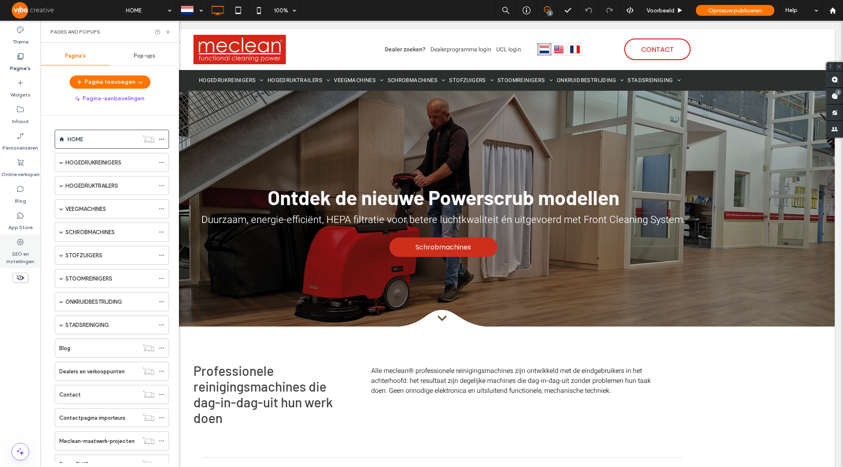
click at [12, 244] on div "SEO en instellingen" at bounding box center [20, 252] width 41 height 34
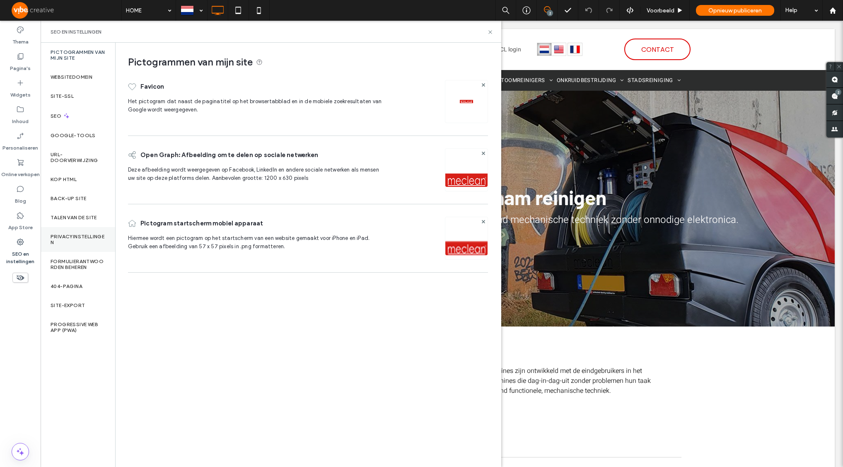
click at [83, 236] on label "Privacyinstellingen" at bounding box center [78, 240] width 55 height 12
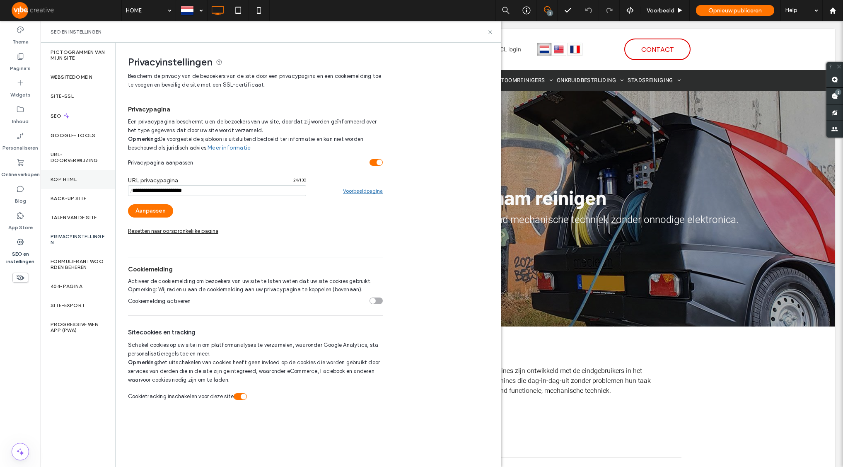
click at [73, 179] on label "Kop HTML" at bounding box center [64, 180] width 26 height 6
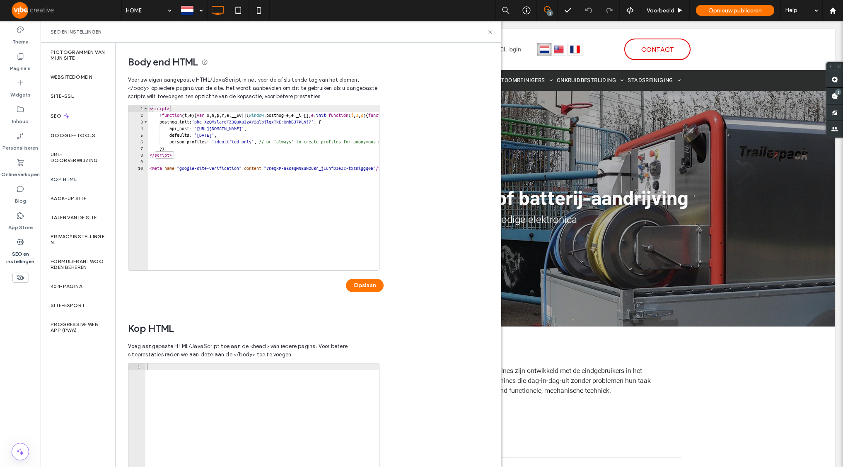
type textarea "*********"
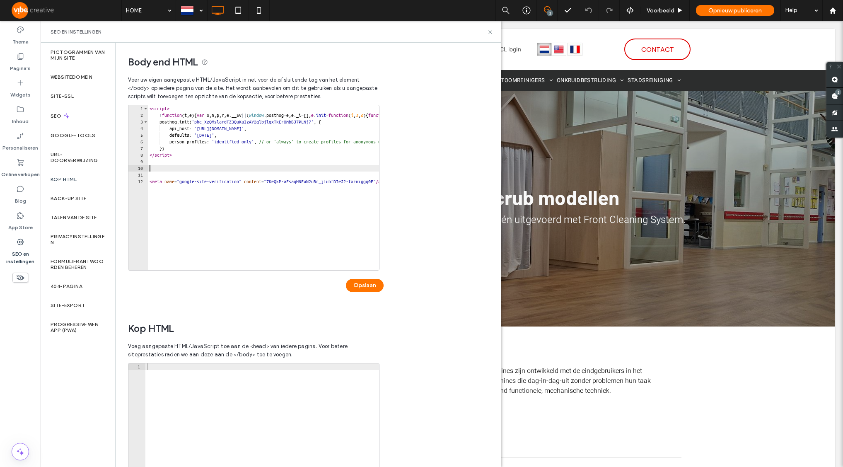
paste textarea "**********"
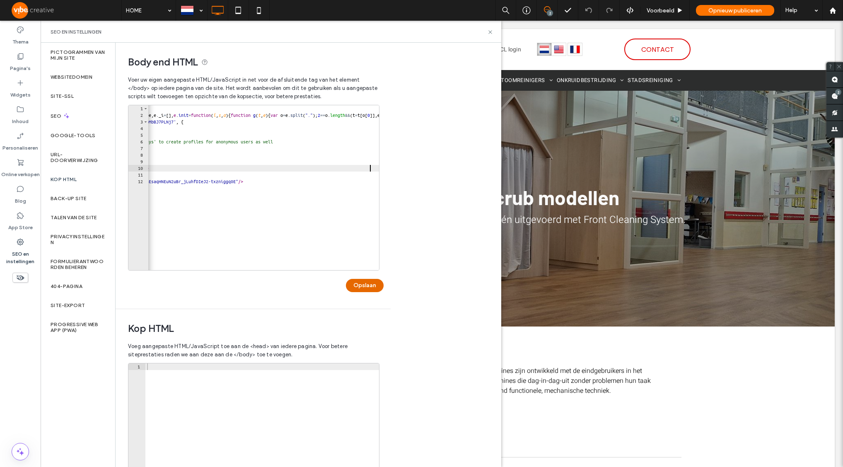
type textarea "**********"
click at [358, 286] on button "Opslaan" at bounding box center [365, 285] width 38 height 13
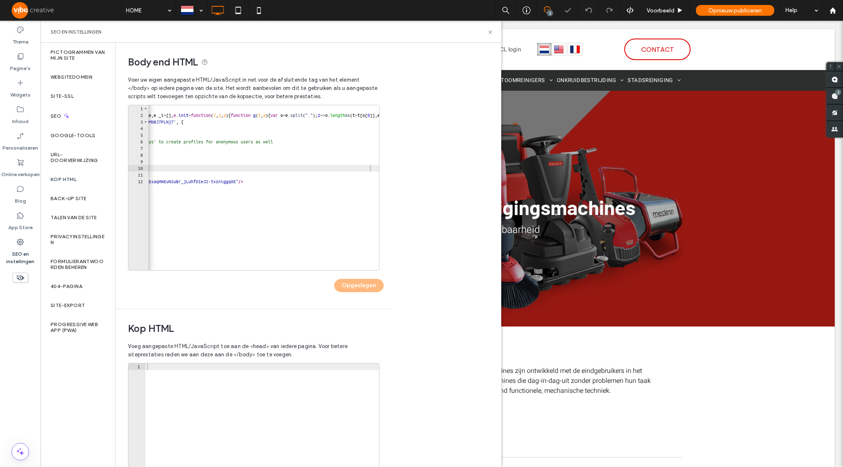
scroll to position [0, 0]
click at [490, 33] on icon at bounding box center [490, 32] width 6 height 6
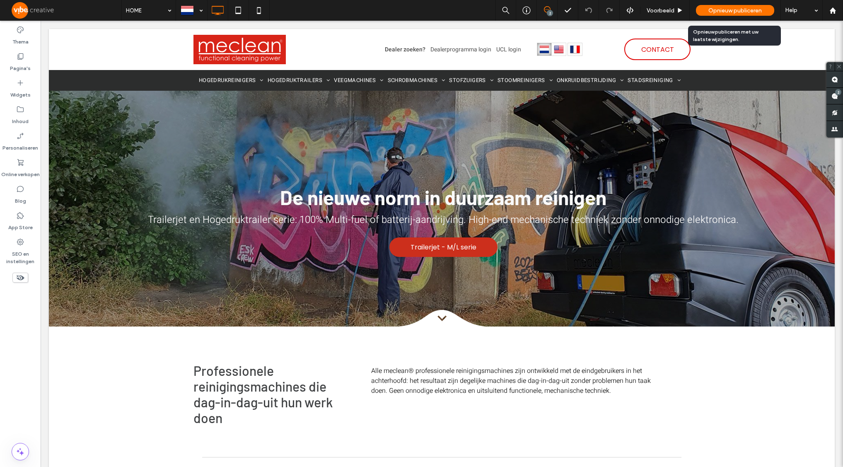
click at [748, 10] on span "Opnieuw publiceren" at bounding box center [735, 10] width 53 height 7
